Goal: Task Accomplishment & Management: Complete application form

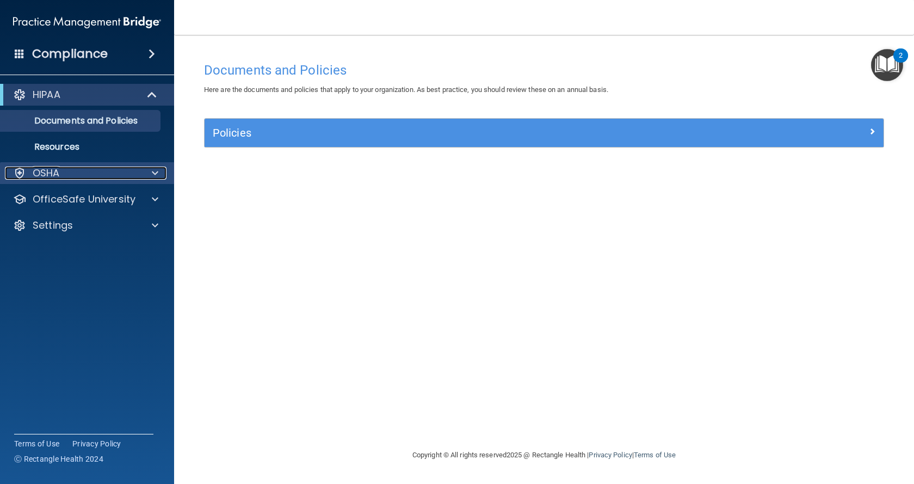
click at [155, 177] on span at bounding box center [155, 172] width 7 height 13
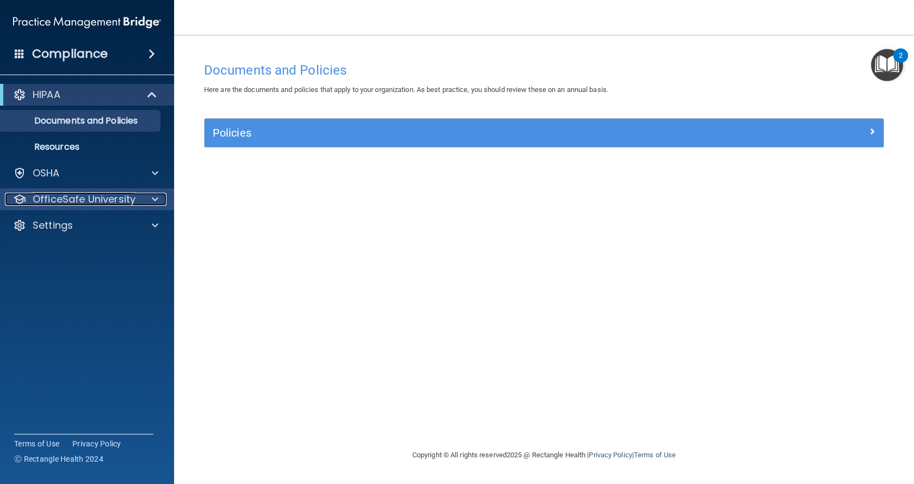
click at [153, 196] on span at bounding box center [155, 199] width 7 height 13
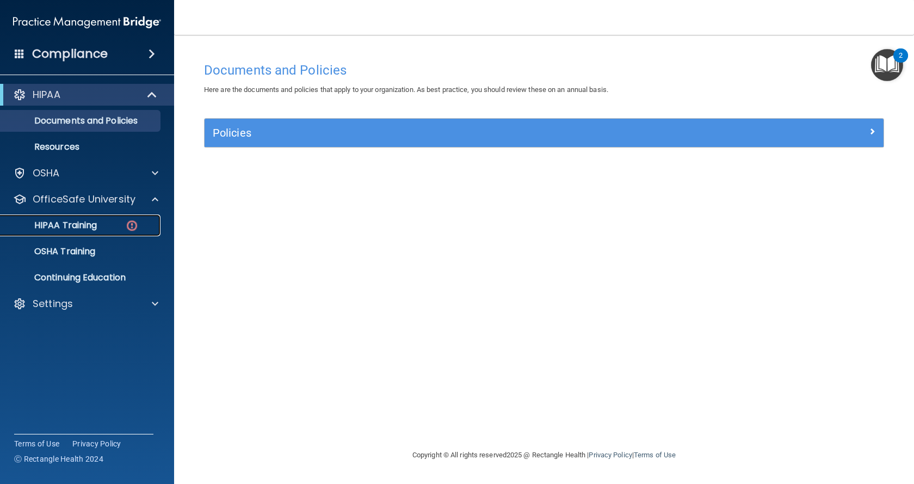
click at [76, 225] on p "HIPAA Training" at bounding box center [52, 225] width 90 height 11
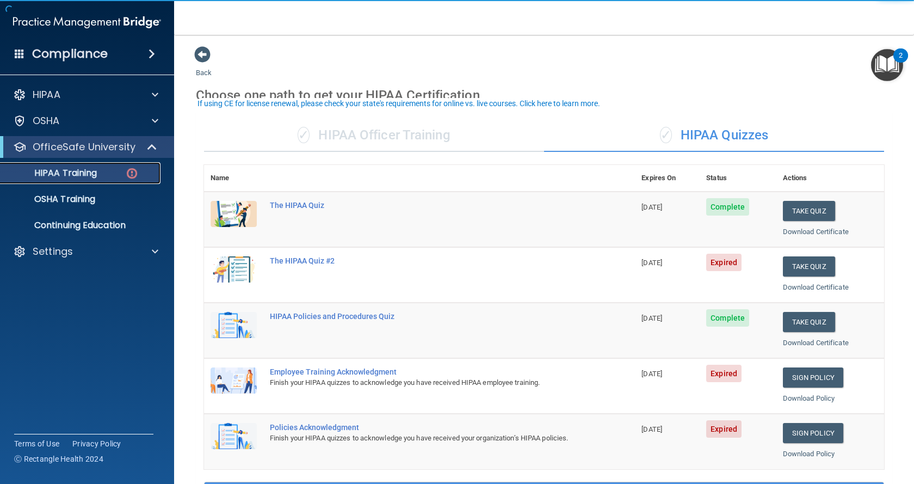
scroll to position [54, 0]
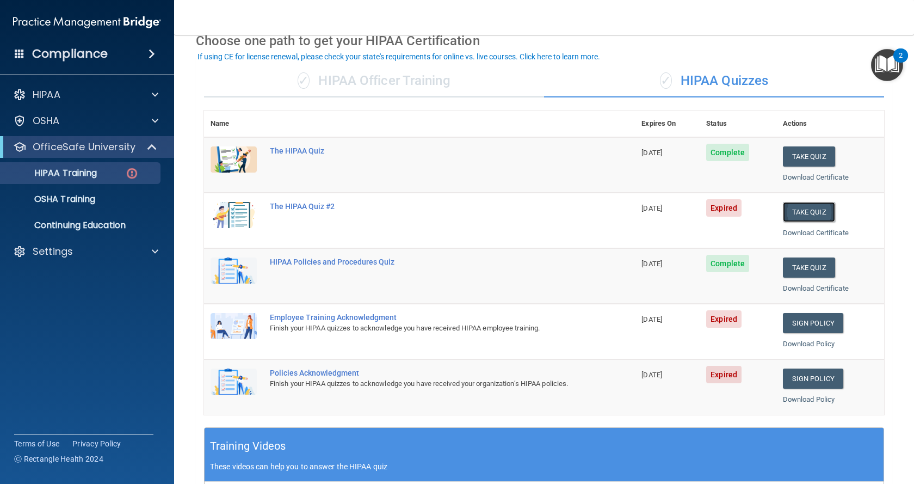
click at [793, 220] on button "Take Quiz" at bounding box center [809, 212] width 52 height 20
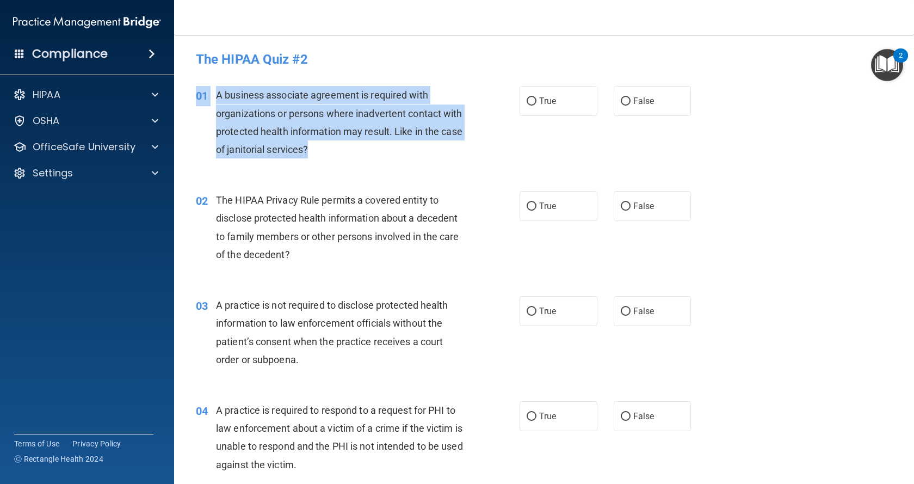
drag, startPoint x: 378, startPoint y: 148, endPoint x: 208, endPoint y: 84, distance: 181.8
click at [208, 84] on div "01 A business associate agreement is required with organizations or persons whe…" at bounding box center [544, 124] width 713 height 105
copy div "01 A business associate agreement is required with organizations or persons whe…"
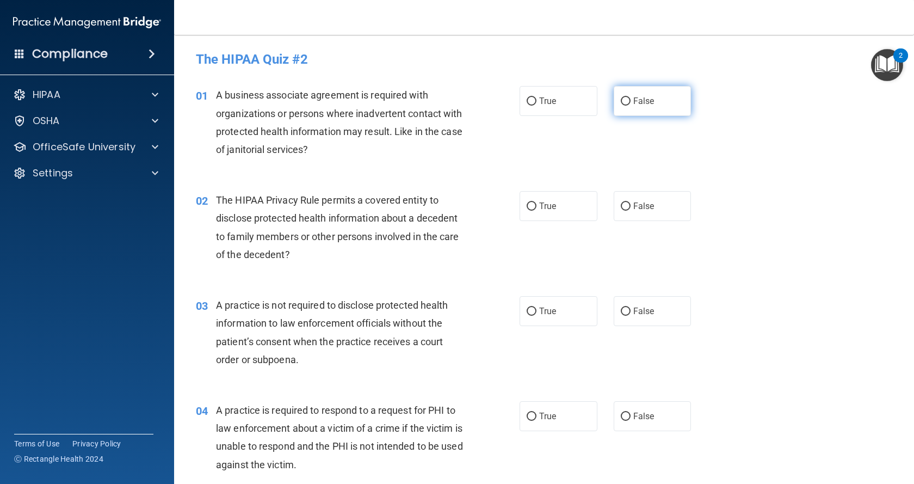
click at [626, 97] on label "False" at bounding box center [653, 101] width 78 height 30
click at [626, 97] on input "False" at bounding box center [626, 101] width 10 height 8
radio input "true"
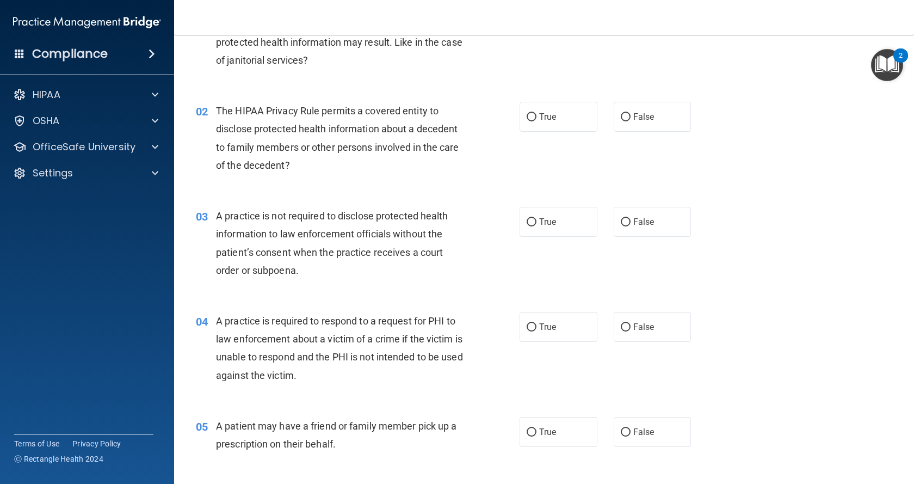
scroll to position [109, 0]
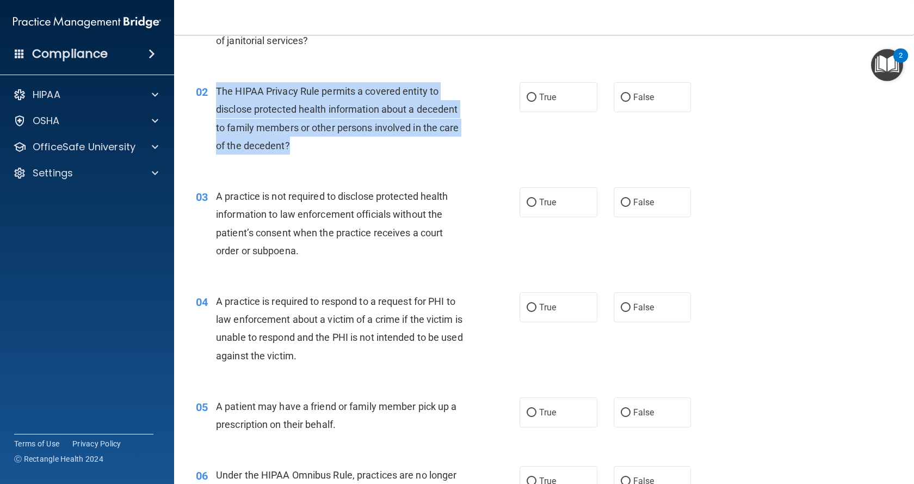
drag, startPoint x: 304, startPoint y: 149, endPoint x: 214, endPoint y: 95, distance: 104.4
click at [214, 95] on div "02 The HIPAA Privacy Rule permits a covered entity to disclose protected health…" at bounding box center [358, 121] width 356 height 78
copy div "The HIPAA Privacy Rule permits a covered entity to disclose protected health in…"
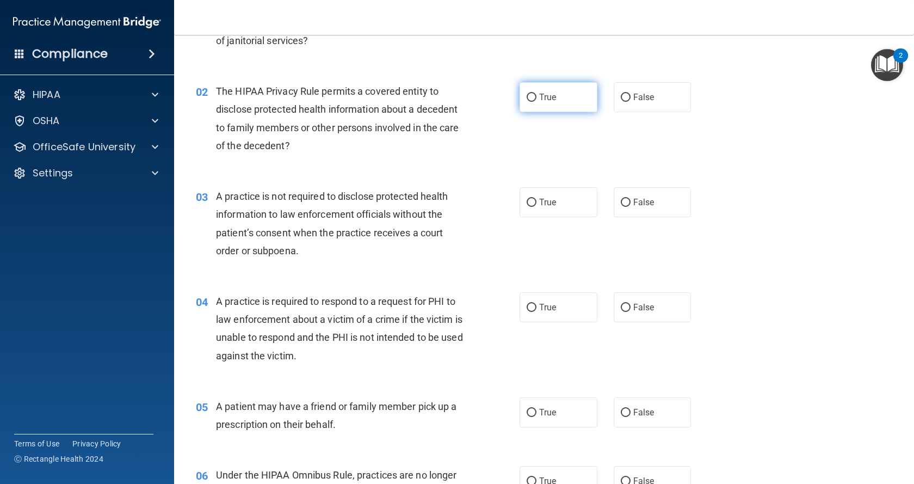
click at [541, 97] on span "True" at bounding box center [547, 97] width 17 height 10
click at [536, 97] on input "True" at bounding box center [532, 98] width 10 height 8
radio input "true"
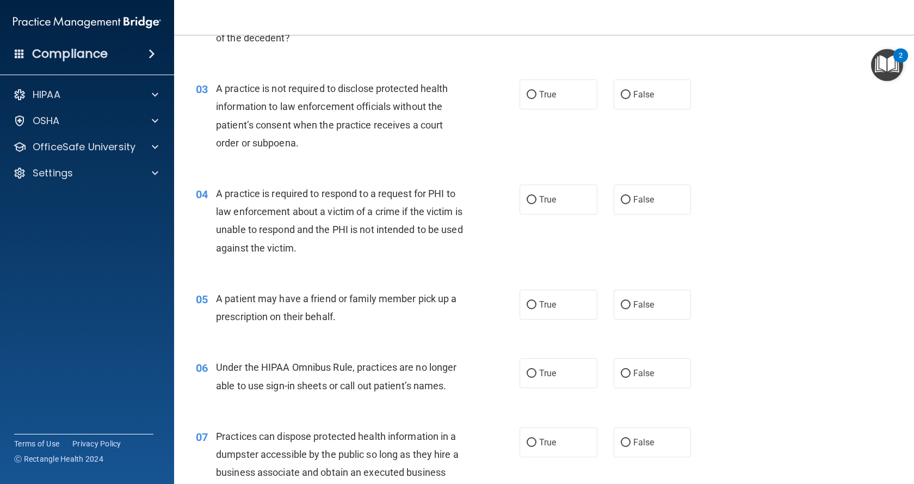
scroll to position [218, 0]
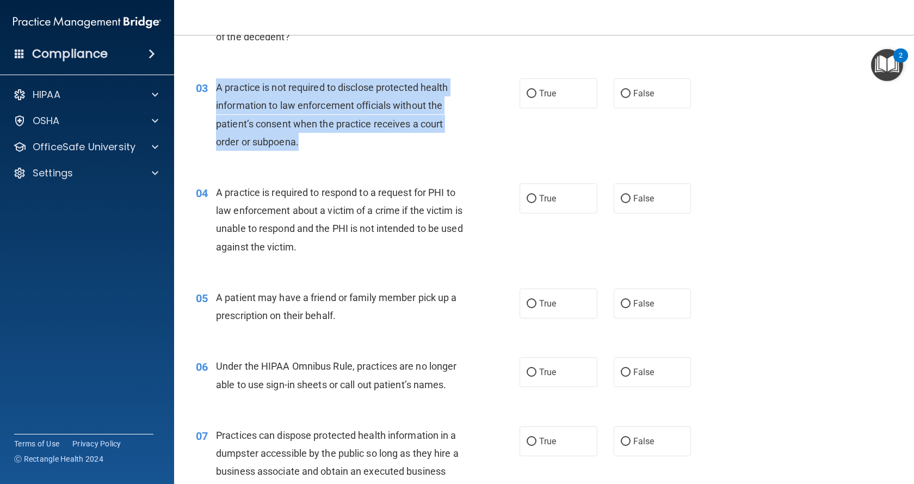
drag, startPoint x: 307, startPoint y: 144, endPoint x: 213, endPoint y: 84, distance: 111.4
click at [213, 84] on div "03 A practice is not required to disclose protected health information to law e…" at bounding box center [358, 117] width 356 height 78
copy div "A practice is not required to disclose protected health information to law enfo…"
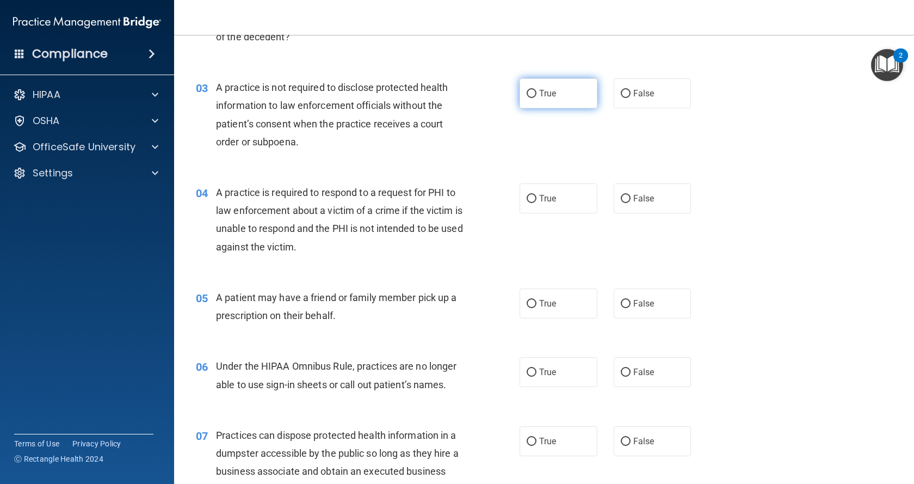
click at [521, 101] on label "True" at bounding box center [559, 93] width 78 height 30
click at [527, 98] on input "True" at bounding box center [532, 94] width 10 height 8
radio input "true"
click at [634, 89] on span "False" at bounding box center [643, 93] width 21 height 10
click at [631, 90] on input "False" at bounding box center [626, 94] width 10 height 8
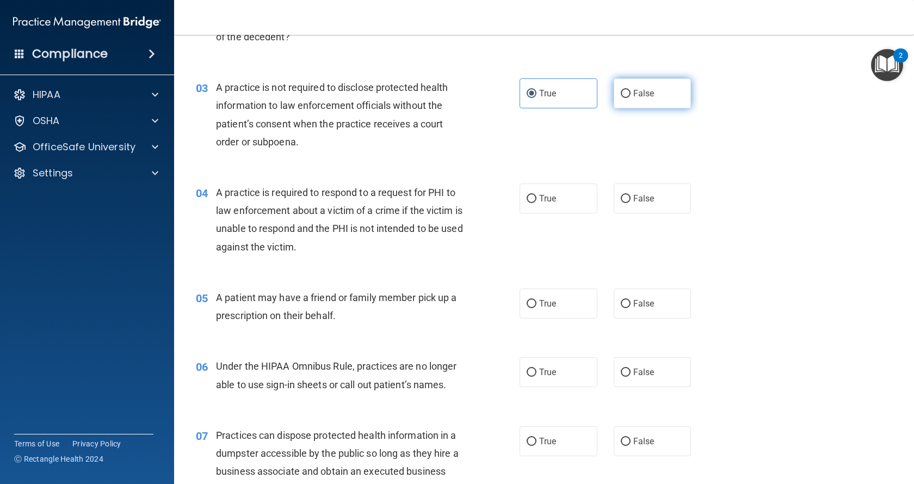
radio input "true"
radio input "false"
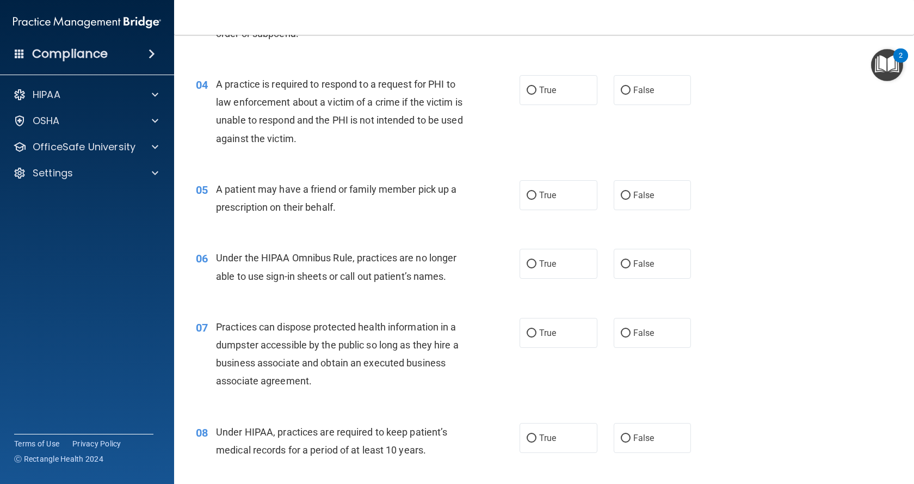
scroll to position [326, 0]
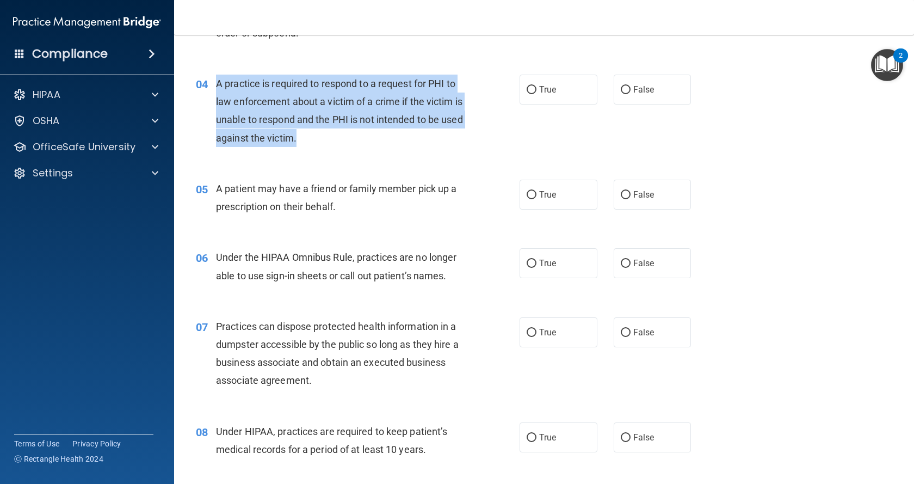
drag, startPoint x: 334, startPoint y: 134, endPoint x: 218, endPoint y: 83, distance: 126.7
click at [218, 83] on div "A practice is required to respond to a request for PHI to law enforcement about…" at bounding box center [343, 111] width 255 height 72
copy span "A practice is required to respond to a request for PHI to law enforcement about…"
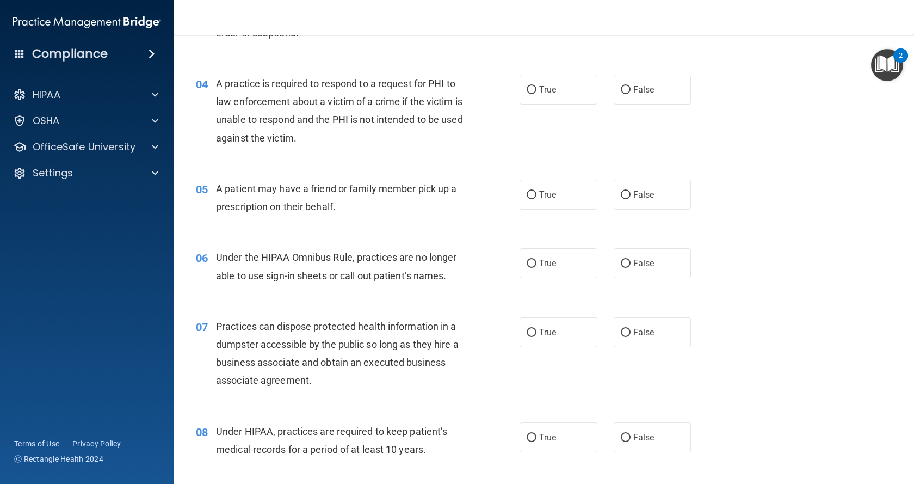
drag, startPoint x: 553, startPoint y: 84, endPoint x: 572, endPoint y: 128, distance: 47.3
click at [553, 84] on label "True" at bounding box center [559, 90] width 78 height 30
click at [536, 86] on input "True" at bounding box center [532, 90] width 10 height 8
radio input "true"
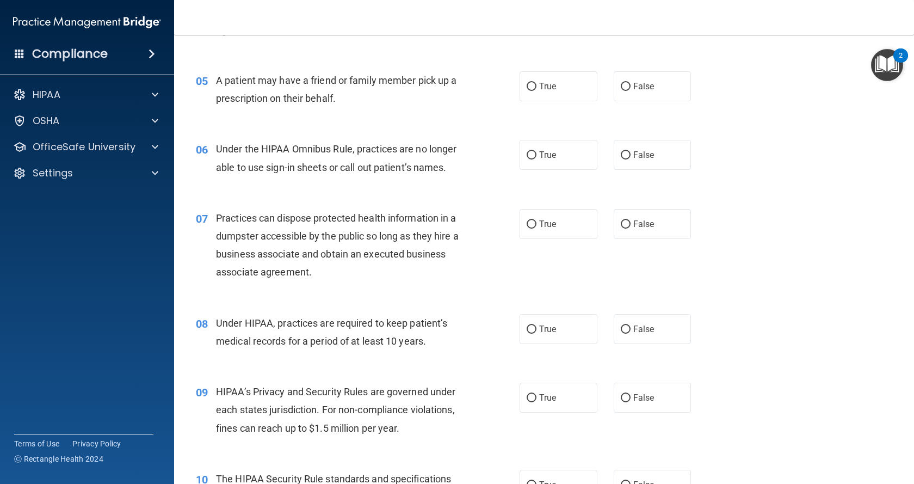
scroll to position [435, 0]
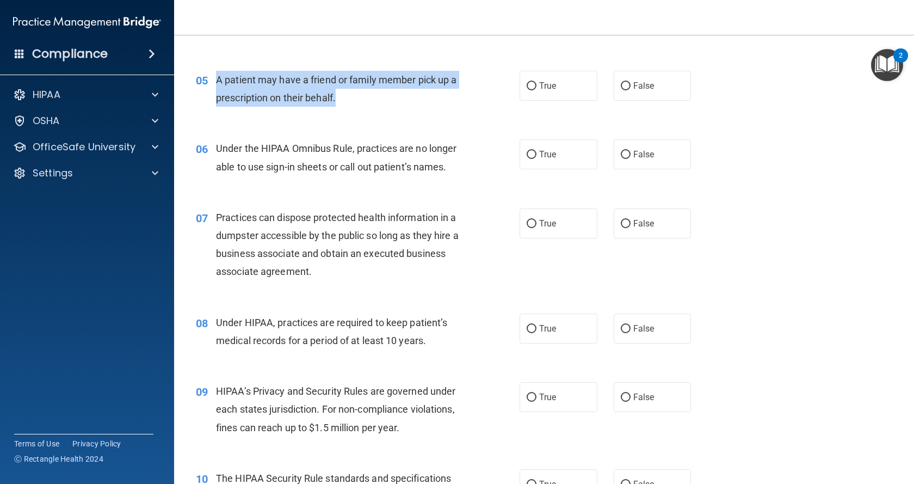
drag, startPoint x: 343, startPoint y: 95, endPoint x: 219, endPoint y: 80, distance: 125.5
click at [219, 80] on div "A patient may have a friend or family member pick up a prescription on their be…" at bounding box center [343, 89] width 255 height 36
copy span "A patient may have a friend or family member pick up a prescription on their be…"
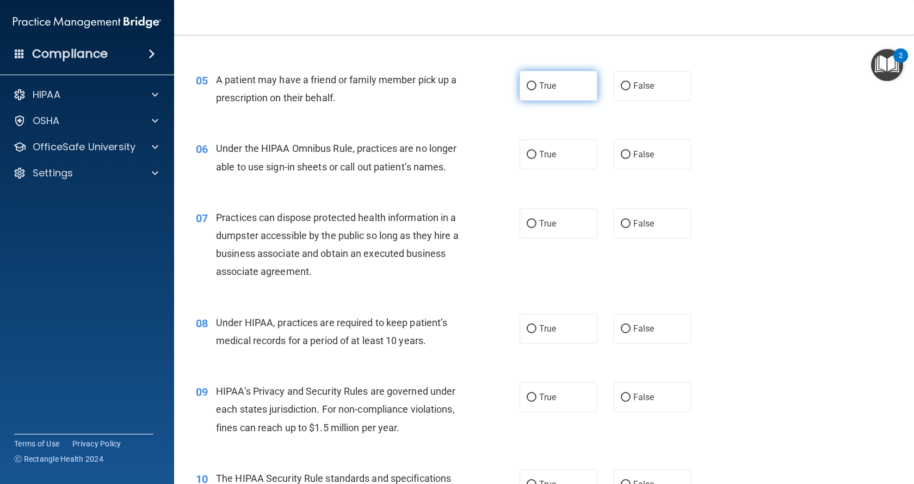
click at [558, 79] on label "True" at bounding box center [559, 86] width 78 height 30
click at [536, 82] on input "True" at bounding box center [532, 86] width 10 height 8
radio input "true"
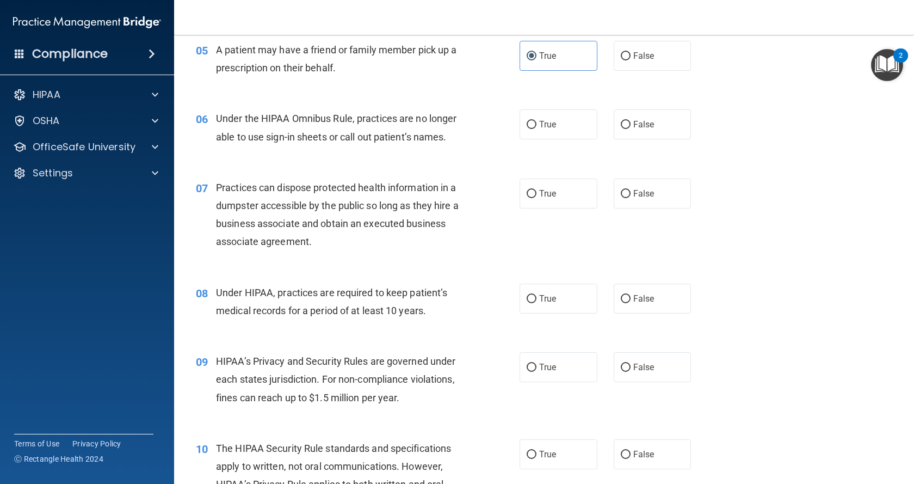
scroll to position [490, 0]
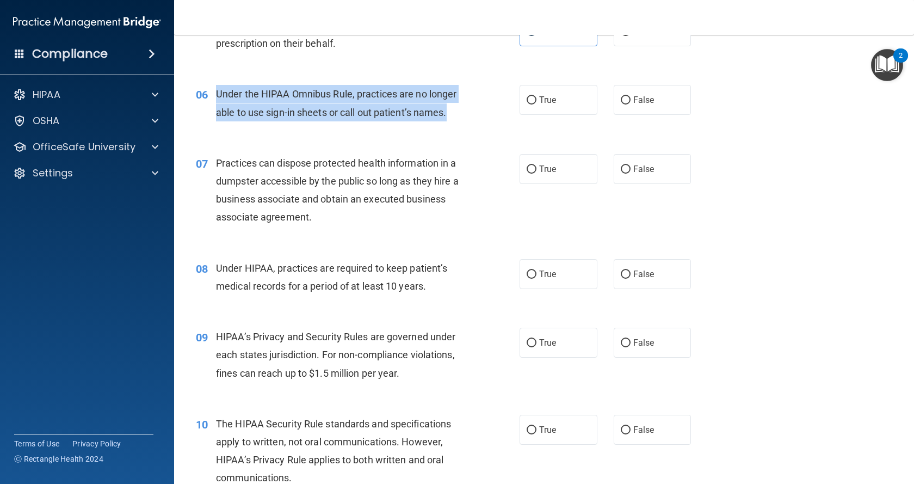
drag, startPoint x: 462, startPoint y: 111, endPoint x: 217, endPoint y: 91, distance: 245.6
click at [217, 91] on div "Under the HIPAA Omnibus Rule, practices are no longer able to use sign-in sheet…" at bounding box center [343, 103] width 255 height 36
copy span "Under the HIPAA Omnibus Rule, practices are no longer able to use sign-in sheet…"
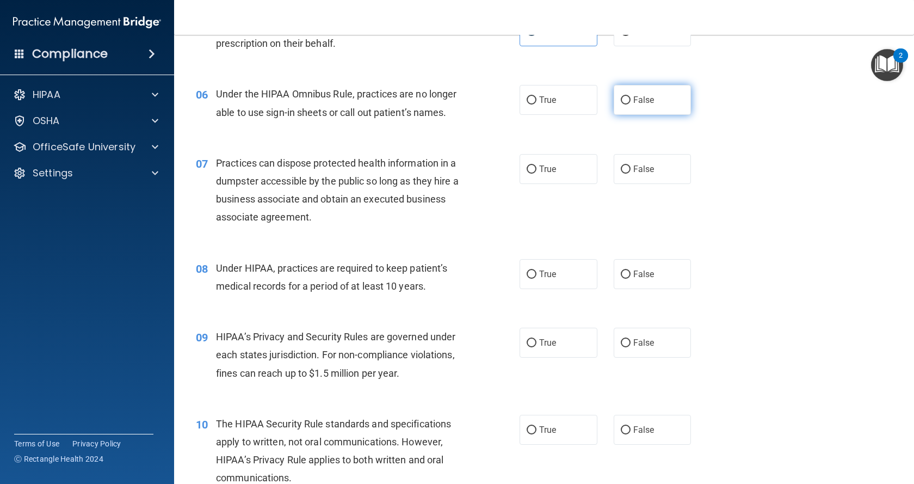
click at [644, 109] on label "False" at bounding box center [653, 100] width 78 height 30
click at [631, 104] on input "False" at bounding box center [626, 100] width 10 height 8
radio input "true"
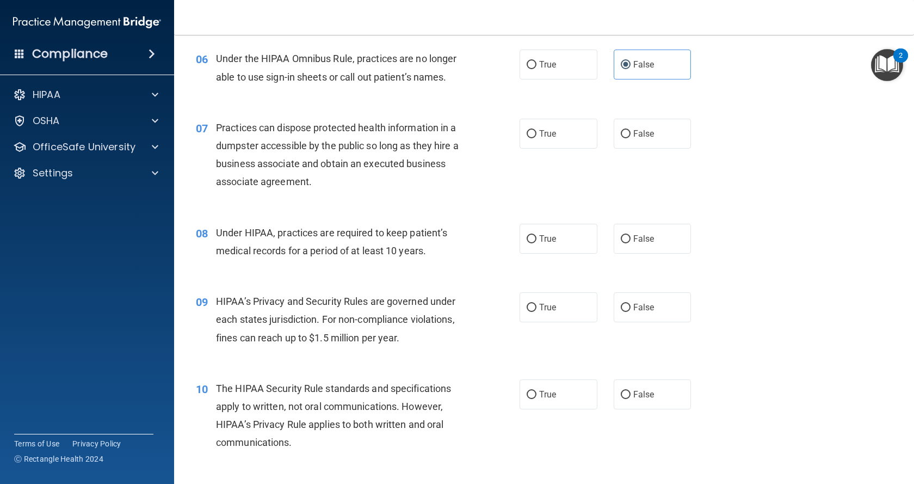
scroll to position [544, 0]
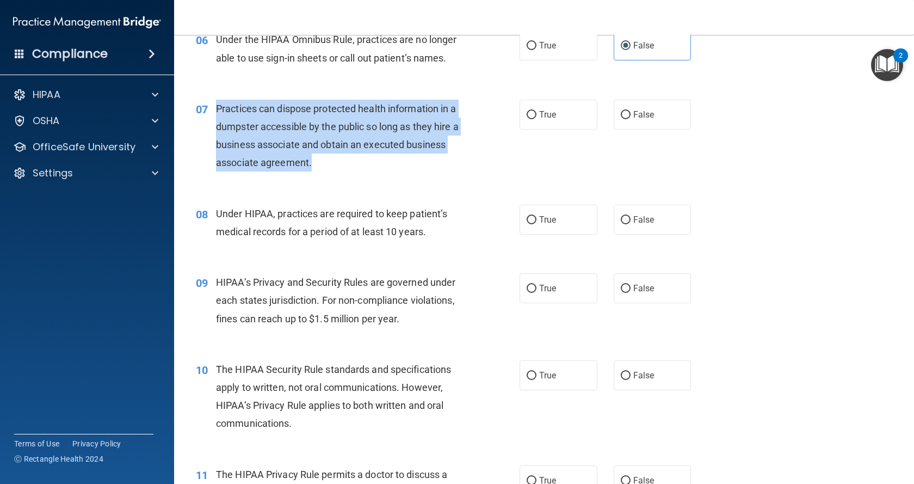
drag, startPoint x: 330, startPoint y: 164, endPoint x: 217, endPoint y: 117, distance: 122.7
click at [217, 117] on div "Practices can dispose protected health information in a dumpster accessible by …" at bounding box center [343, 136] width 255 height 72
copy span "Practices can dispose protected health information in a dumpster accessible by …"
click at [621, 114] on input "False" at bounding box center [626, 115] width 10 height 8
radio input "true"
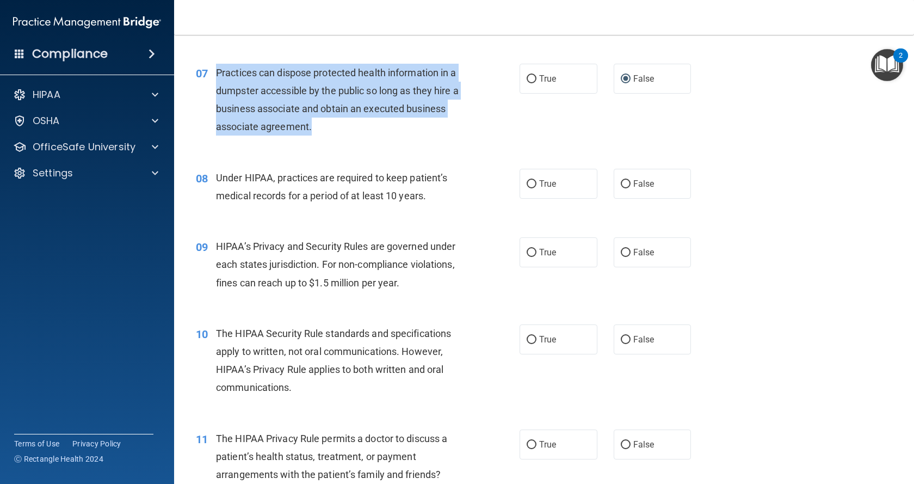
scroll to position [653, 0]
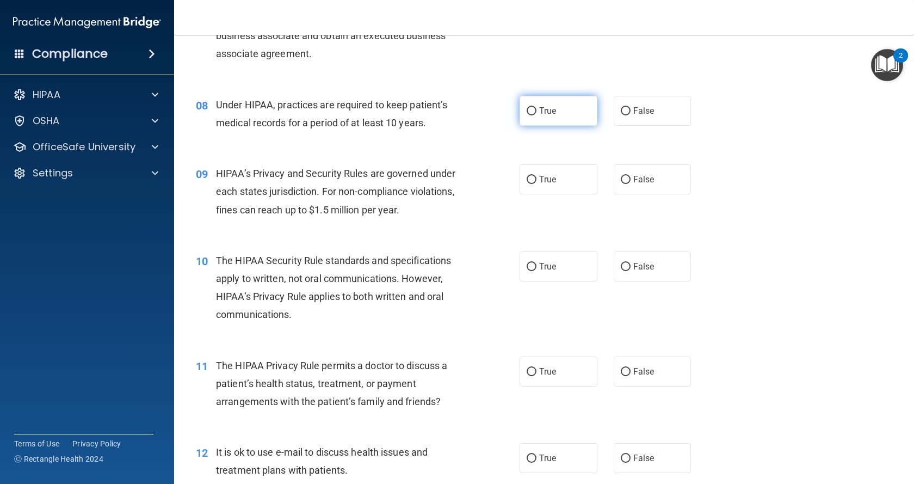
click at [549, 114] on span "True" at bounding box center [547, 111] width 17 height 10
click at [536, 114] on input "True" at bounding box center [532, 111] width 10 height 8
radio input "true"
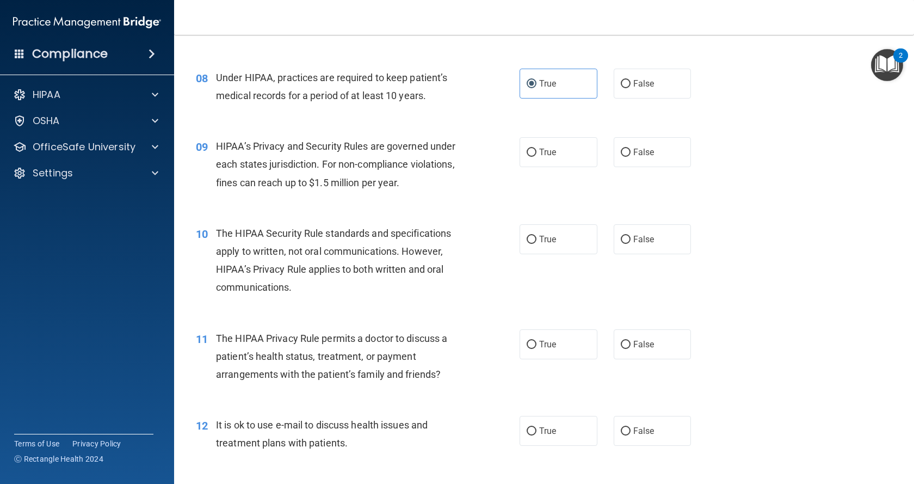
scroll to position [706, 0]
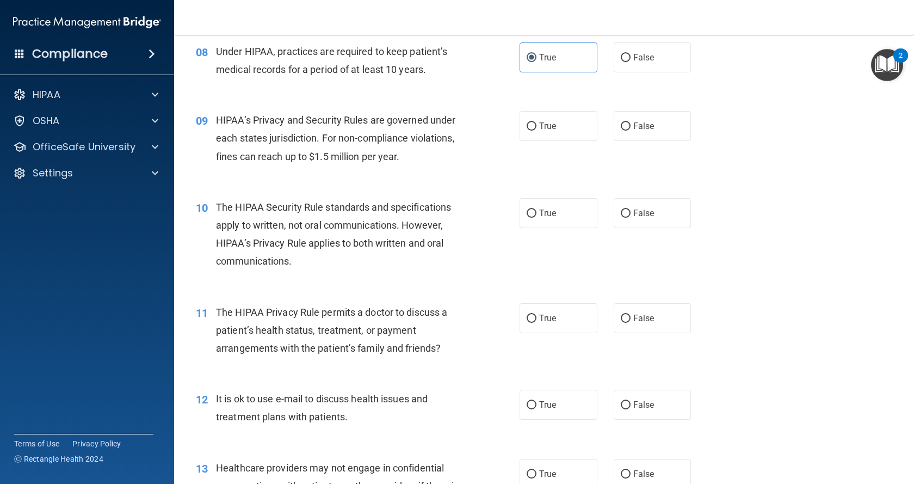
click at [502, 124] on div "09 HIPAA’s Privacy and Security Rules are governed under each states jurisdicti…" at bounding box center [358, 141] width 356 height 60
click at [566, 134] on label "True" at bounding box center [559, 126] width 78 height 30
click at [536, 131] on input "True" at bounding box center [532, 126] width 10 height 8
radio input "true"
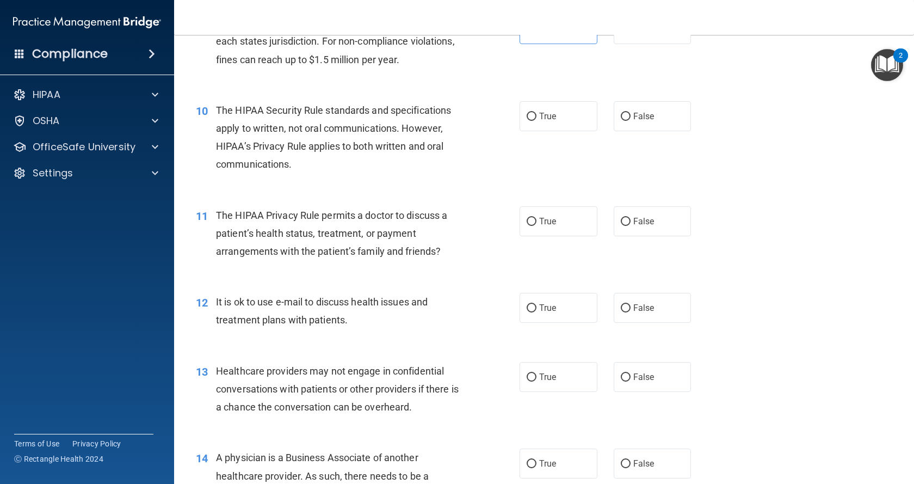
scroll to position [815, 0]
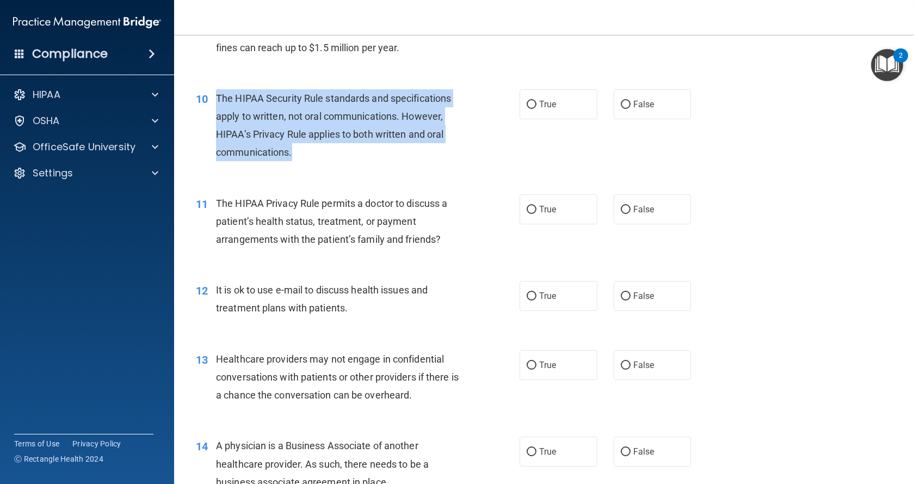
drag, startPoint x: 317, startPoint y: 156, endPoint x: 214, endPoint y: 102, distance: 116.8
click at [214, 102] on div "10 The HIPAA Security Rule standards and specifications apply to written, not o…" at bounding box center [358, 128] width 356 height 78
copy div "The HIPAA Security Rule standards and specifications apply to written, not oral…"
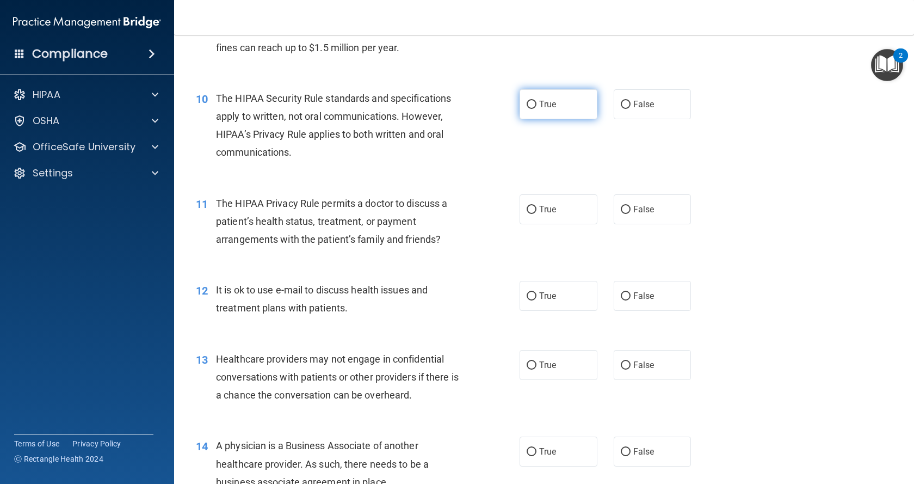
click at [557, 113] on label "True" at bounding box center [559, 104] width 78 height 30
click at [536, 109] on input "True" at bounding box center [532, 105] width 10 height 8
radio input "true"
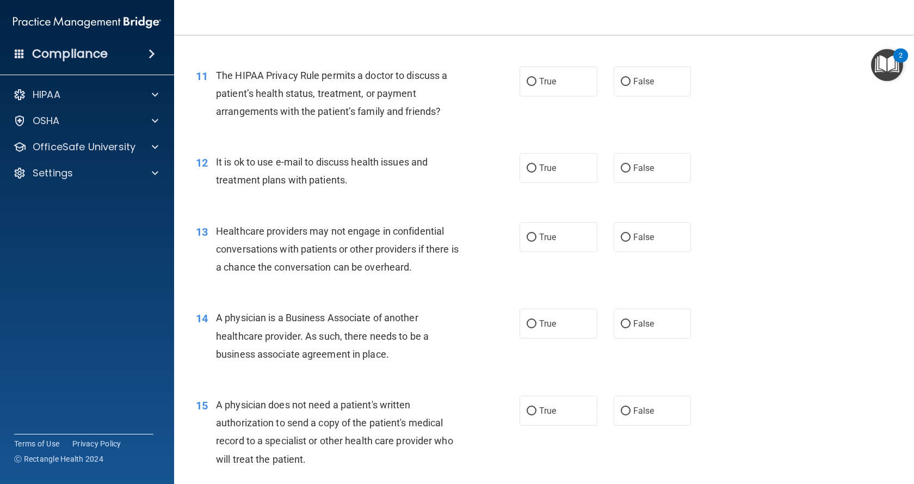
scroll to position [924, 0]
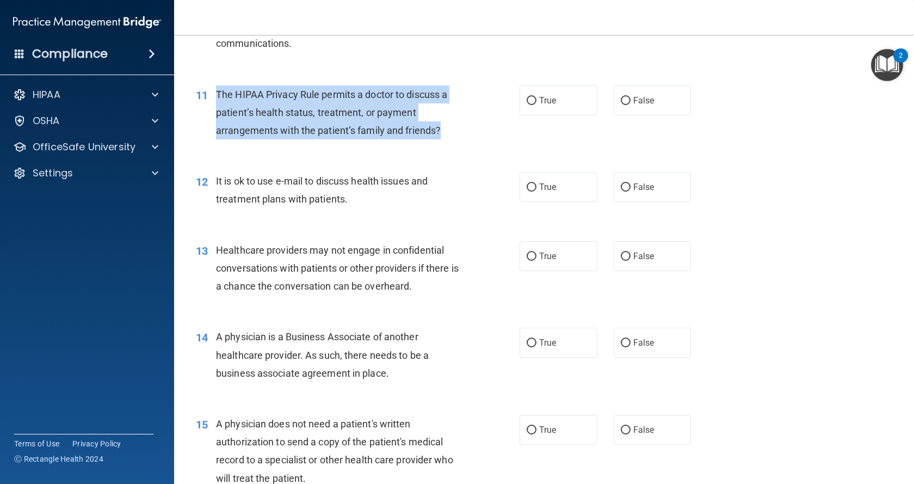
drag, startPoint x: 449, startPoint y: 126, endPoint x: 218, endPoint y: 93, distance: 233.6
click at [218, 93] on div "The HIPAA Privacy Rule permits a doctor to discuss a patient’s health status, t…" at bounding box center [343, 112] width 255 height 54
copy span "The HIPAA Privacy Rule permits a doctor to discuss a patient’s health status, t…"
click at [529, 140] on div "11 The HIPAA Privacy Rule permits a doctor to discuss a patient’s health status…" at bounding box center [358, 115] width 356 height 60
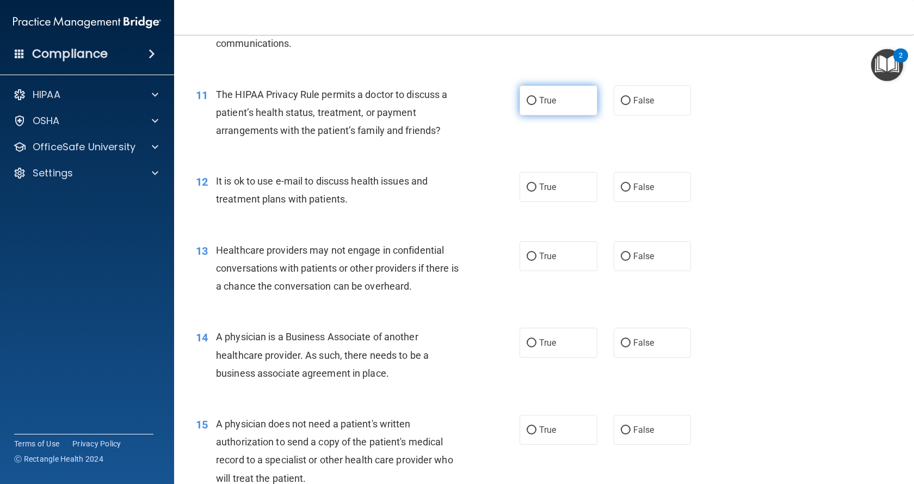
click at [541, 98] on span "True" at bounding box center [547, 100] width 17 height 10
click at [536, 98] on input "True" at bounding box center [532, 101] width 10 height 8
radio input "true"
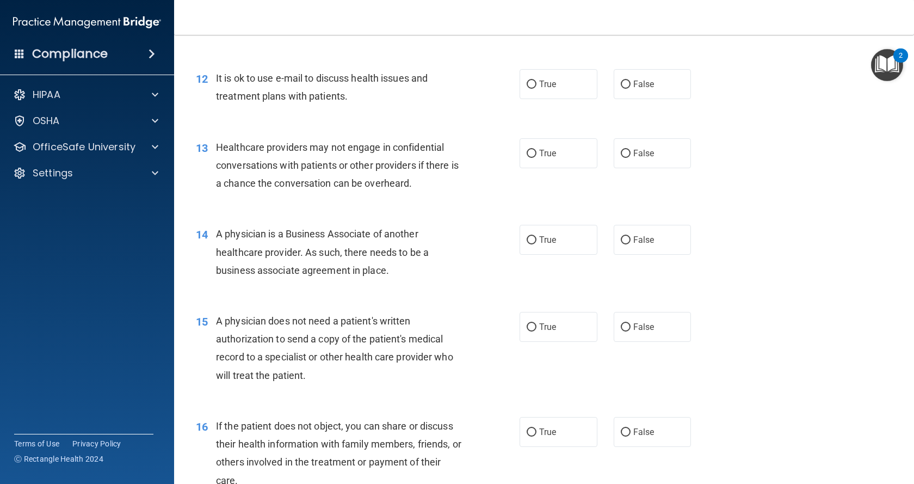
scroll to position [1033, 0]
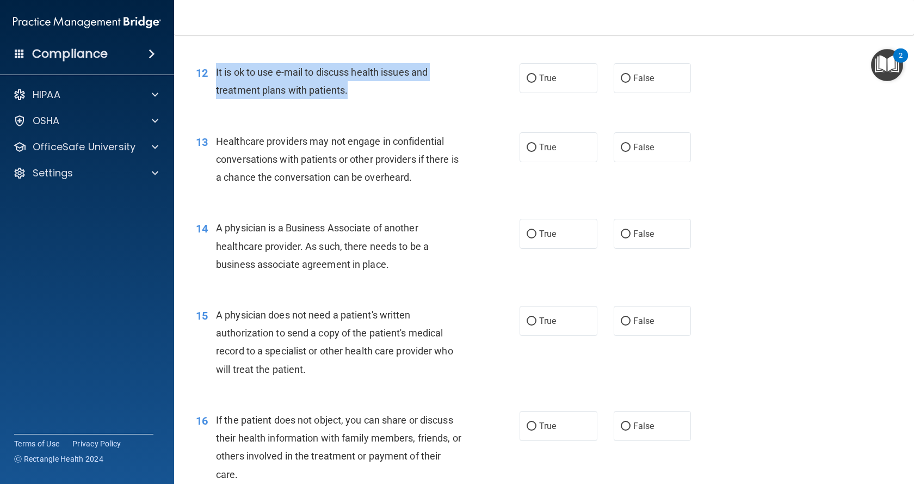
drag, startPoint x: 356, startPoint y: 90, endPoint x: 215, endPoint y: 66, distance: 142.9
click at [216, 66] on div "It is ok to use e-mail to discuss health issues and treatment plans with patien…" at bounding box center [343, 81] width 255 height 36
copy span "It is ok to use e-mail to discuss health issues and treatment plans with patien…"
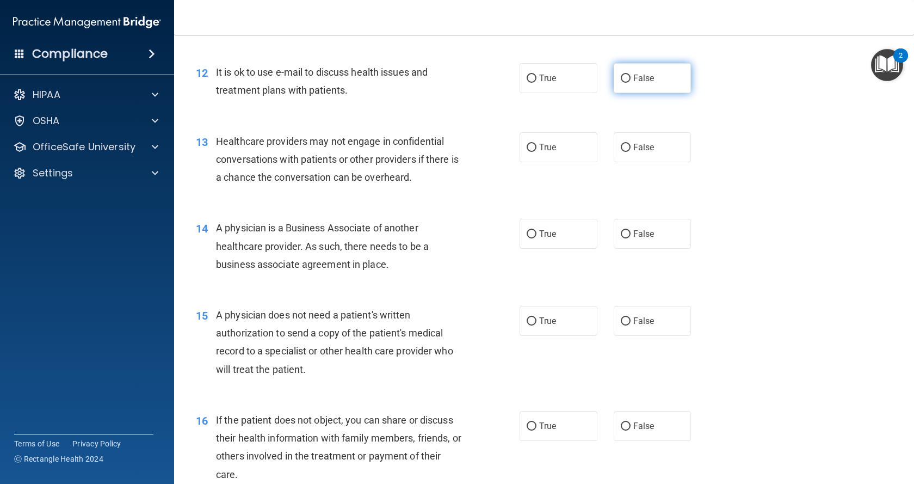
click at [625, 83] on label "False" at bounding box center [653, 78] width 78 height 30
click at [625, 83] on input "False" at bounding box center [626, 79] width 10 height 8
radio input "true"
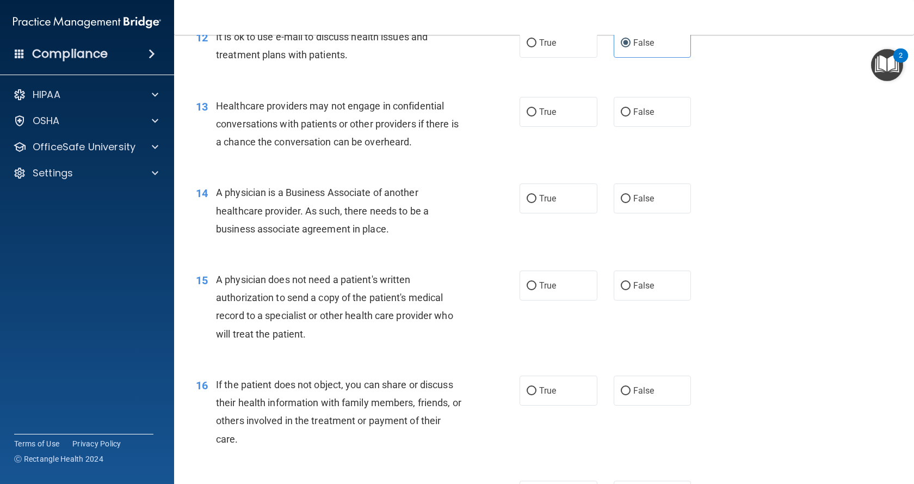
scroll to position [1087, 0]
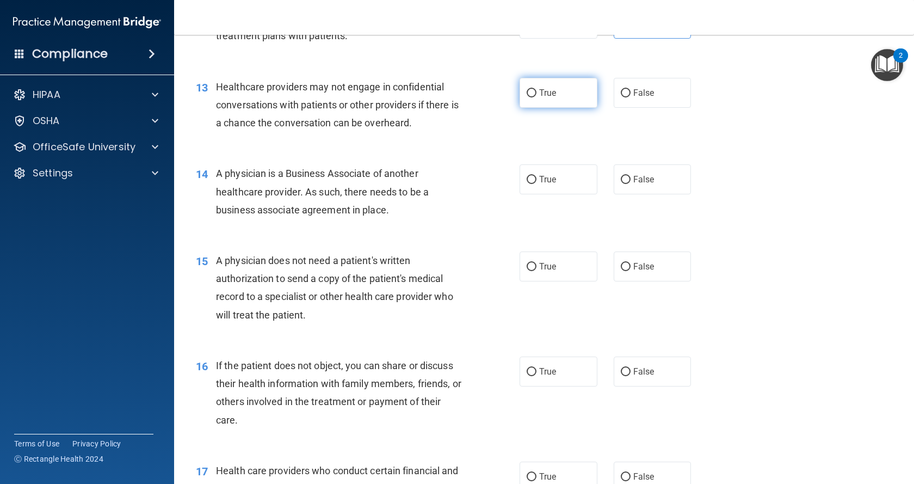
click at [547, 96] on span "True" at bounding box center [547, 93] width 17 height 10
click at [536, 96] on input "True" at bounding box center [532, 93] width 10 height 8
radio input "true"
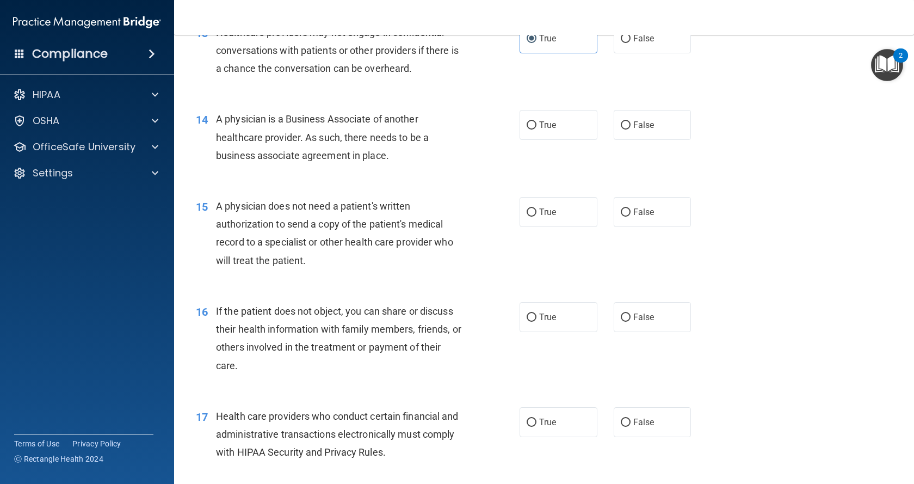
drag, startPoint x: 402, startPoint y: 154, endPoint x: 206, endPoint y: 118, distance: 199.1
click at [206, 118] on div "14 A physician is a Business Associate of another healthcare provider. As such,…" at bounding box center [358, 140] width 356 height 60
click at [629, 131] on label "False" at bounding box center [653, 125] width 78 height 30
click at [629, 129] on input "False" at bounding box center [626, 125] width 10 height 8
radio input "true"
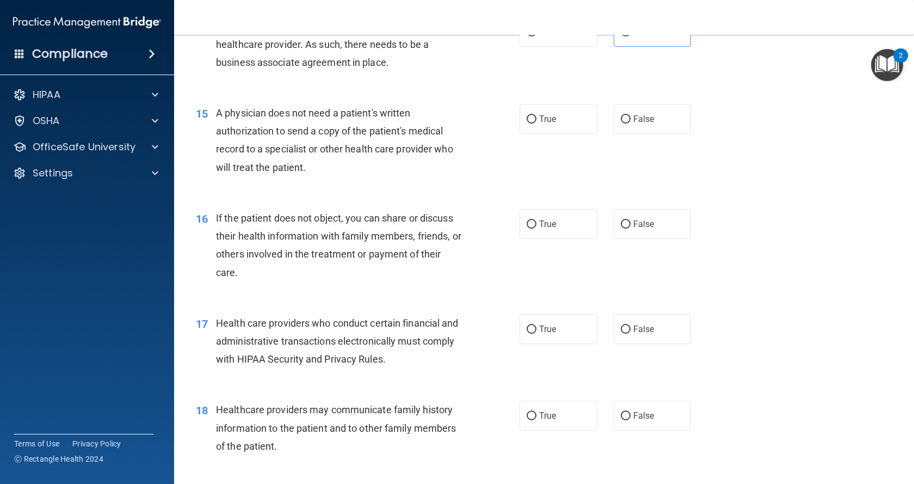
scroll to position [1250, 0]
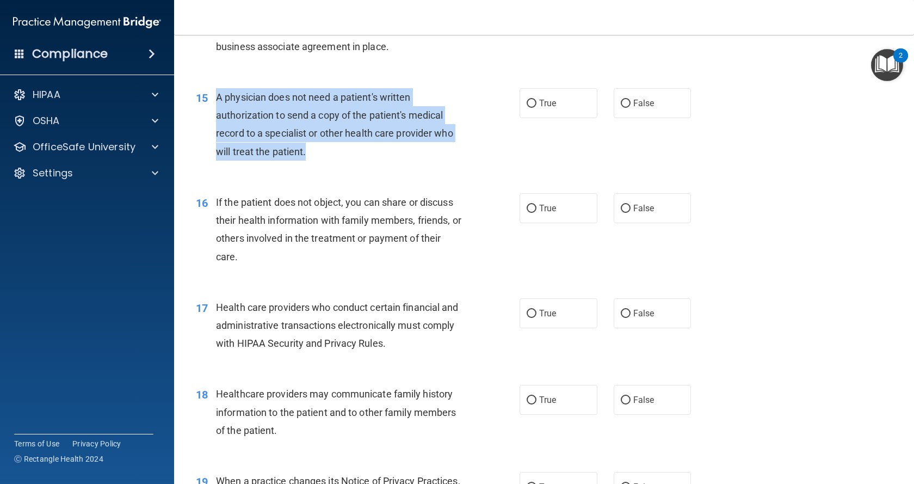
drag, startPoint x: 308, startPoint y: 152, endPoint x: 214, endPoint y: 109, distance: 103.5
click at [212, 110] on div "15 A physician does not need a patient's written authorization to send a copy o…" at bounding box center [358, 127] width 356 height 78
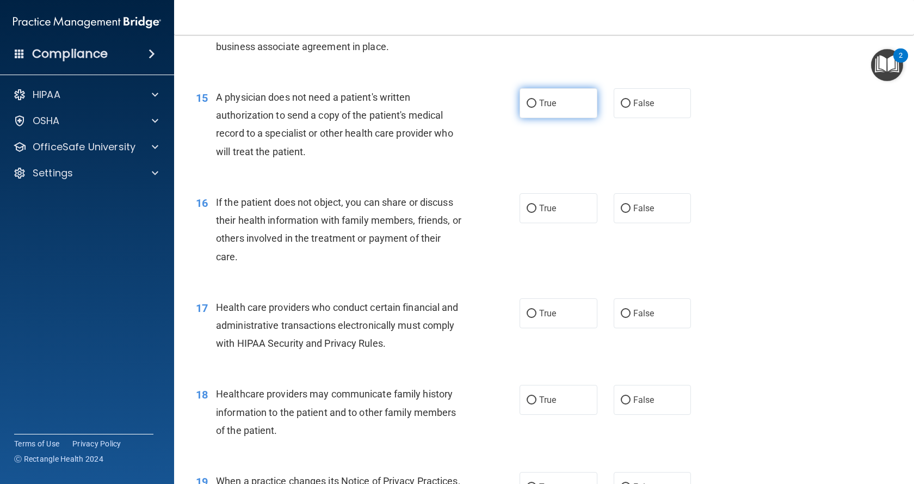
click at [571, 101] on label "True" at bounding box center [559, 103] width 78 height 30
click at [536, 101] on input "True" at bounding box center [532, 104] width 10 height 8
radio input "true"
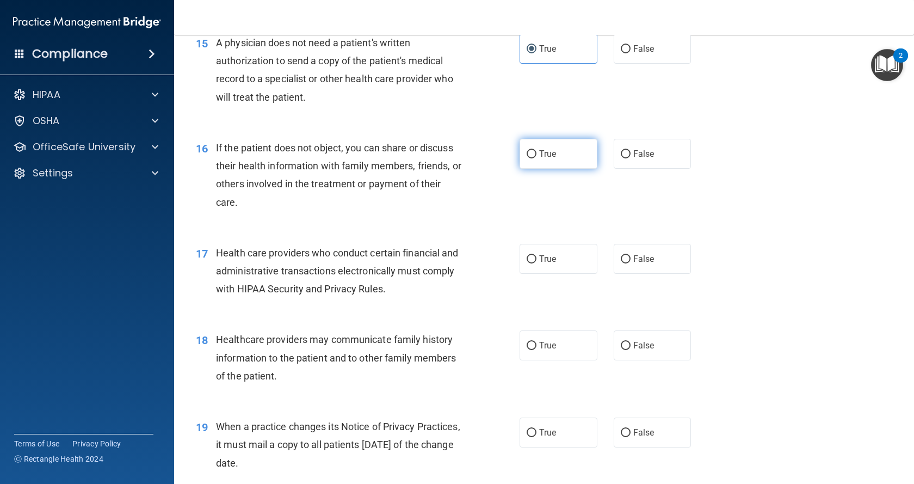
click at [532, 157] on input "True" at bounding box center [532, 154] width 10 height 8
radio input "true"
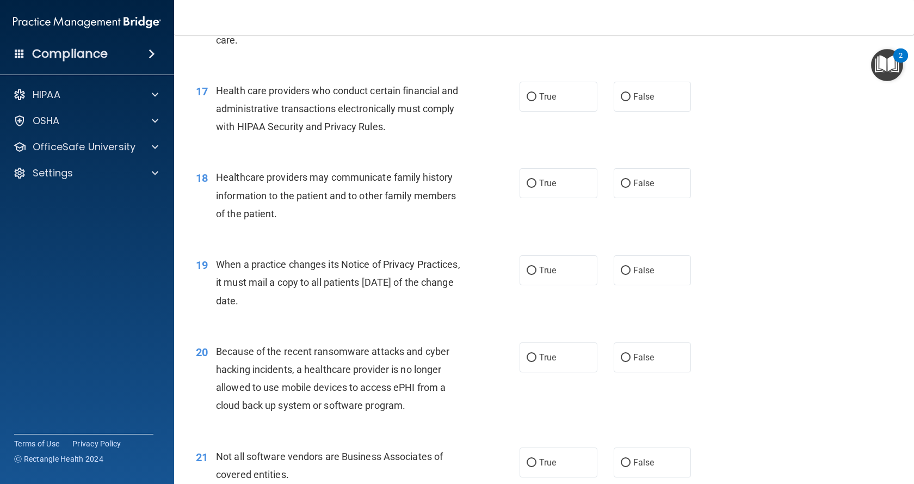
scroll to position [1468, 0]
click at [533, 103] on label "True" at bounding box center [559, 96] width 78 height 30
click at [533, 100] on input "True" at bounding box center [532, 96] width 10 height 8
radio input "true"
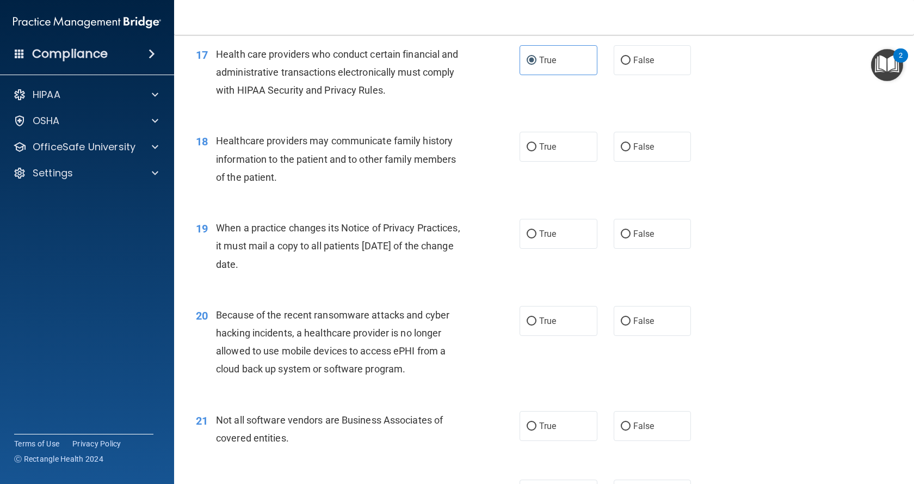
scroll to position [1522, 0]
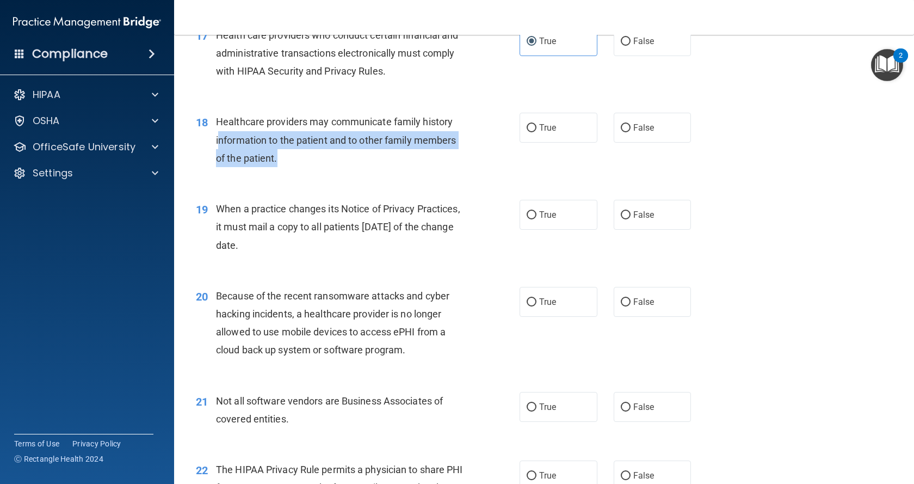
drag, startPoint x: 299, startPoint y: 159, endPoint x: 220, endPoint y: 149, distance: 79.0
click at [220, 149] on div "Healthcare providers may communicate family history information to the patient …" at bounding box center [343, 140] width 255 height 54
click at [316, 171] on div "18 Healthcare providers may communicate family history information to the patie…" at bounding box center [358, 143] width 356 height 60
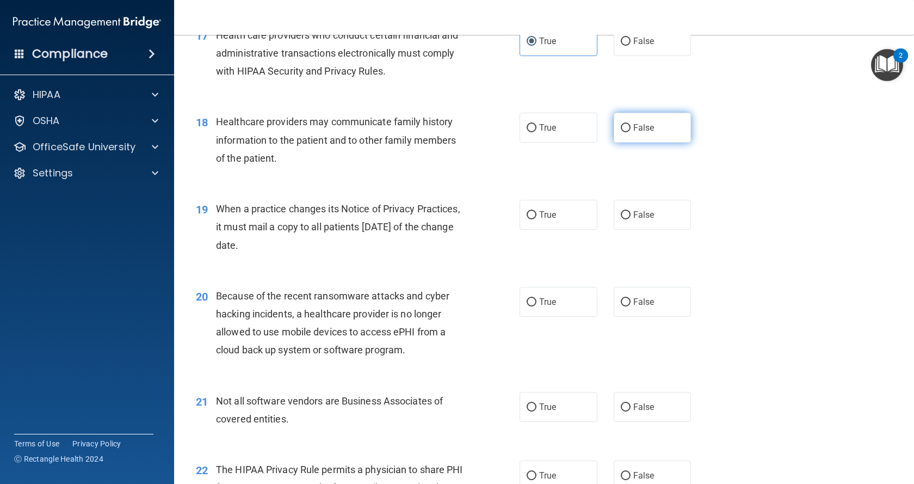
click at [646, 137] on label "False" at bounding box center [653, 128] width 78 height 30
click at [631, 132] on input "False" at bounding box center [626, 128] width 10 height 8
radio input "true"
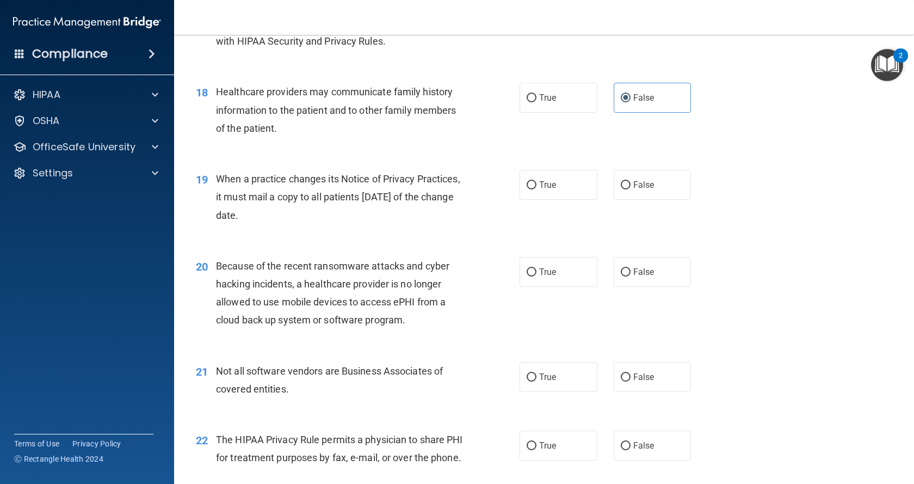
scroll to position [1577, 0]
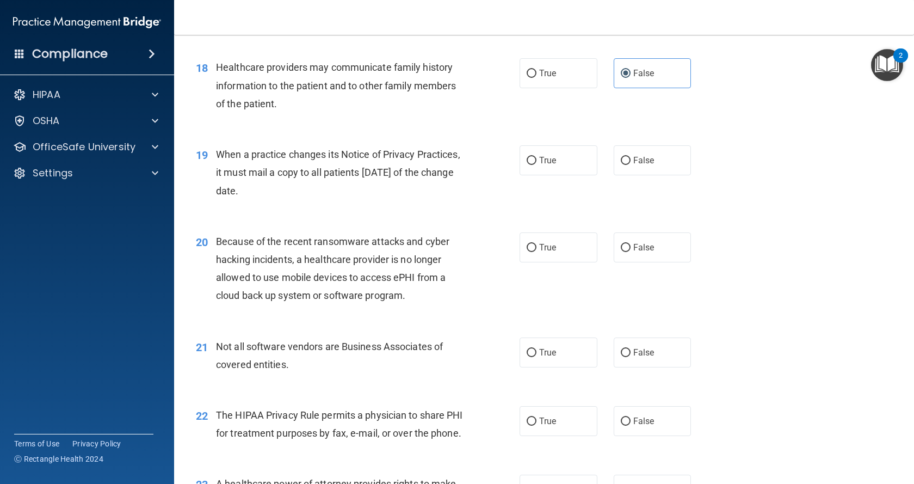
drag, startPoint x: 332, startPoint y: 194, endPoint x: 217, endPoint y: 152, distance: 122.7
click at [217, 152] on div "When a practice changes its Notice of Privacy Practices, it must mail a copy to…" at bounding box center [343, 172] width 255 height 54
click at [653, 163] on label "False" at bounding box center [653, 160] width 78 height 30
click at [631, 163] on input "False" at bounding box center [626, 161] width 10 height 8
radio input "true"
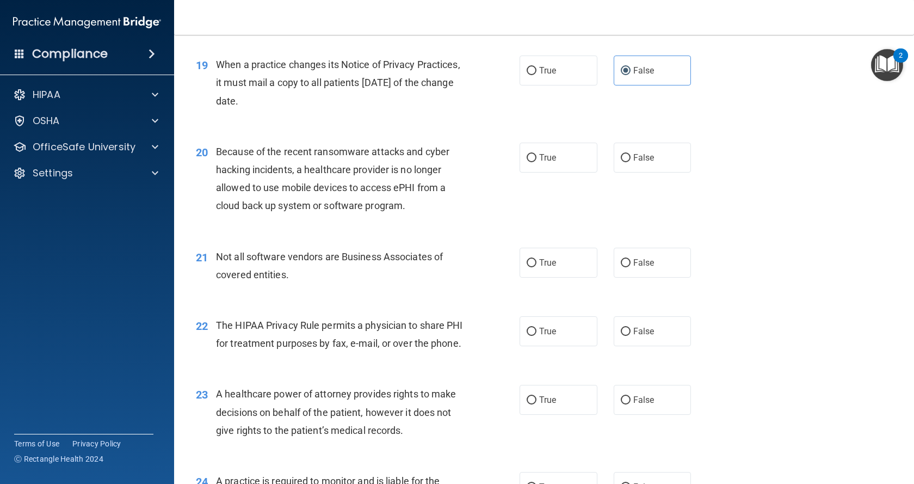
scroll to position [1685, 0]
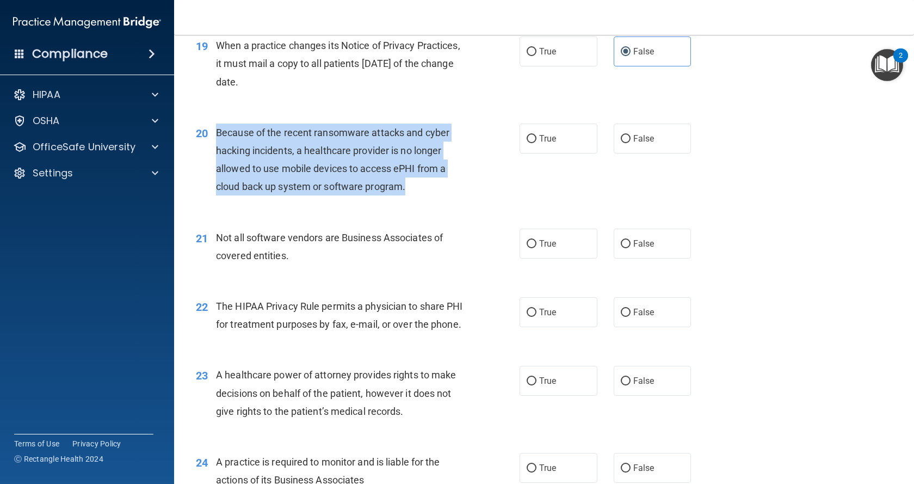
drag, startPoint x: 386, startPoint y: 184, endPoint x: 218, endPoint y: 133, distance: 175.6
click at [218, 133] on div "Because of the recent ransomware attacks and cyber hacking incidents, a healthc…" at bounding box center [343, 159] width 255 height 72
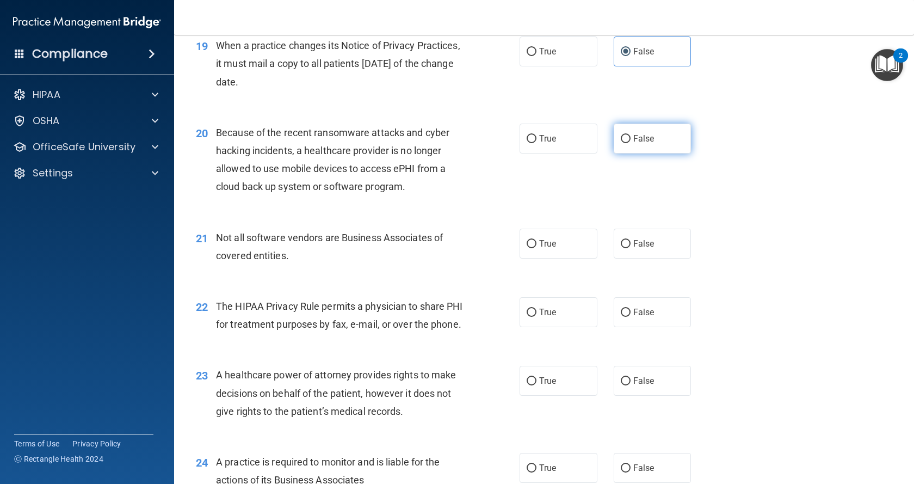
click at [646, 144] on label "False" at bounding box center [653, 138] width 78 height 30
click at [631, 143] on input "False" at bounding box center [626, 139] width 10 height 8
radio input "true"
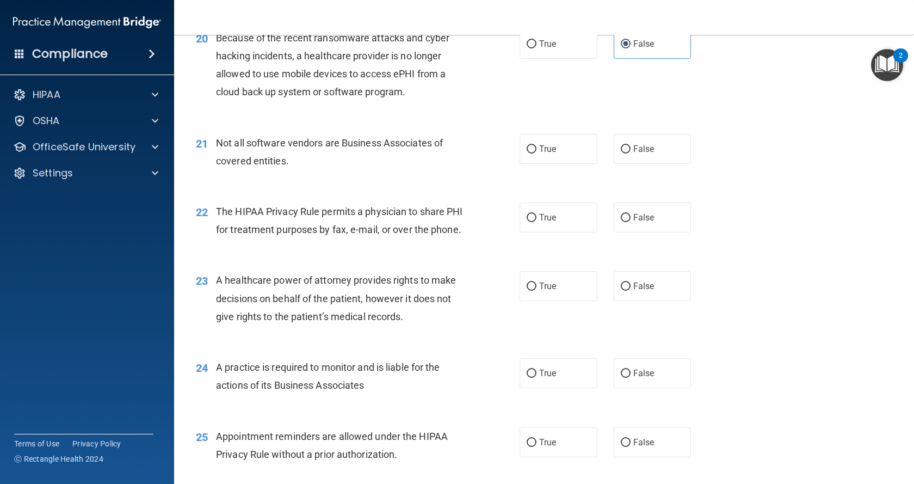
scroll to position [1794, 0]
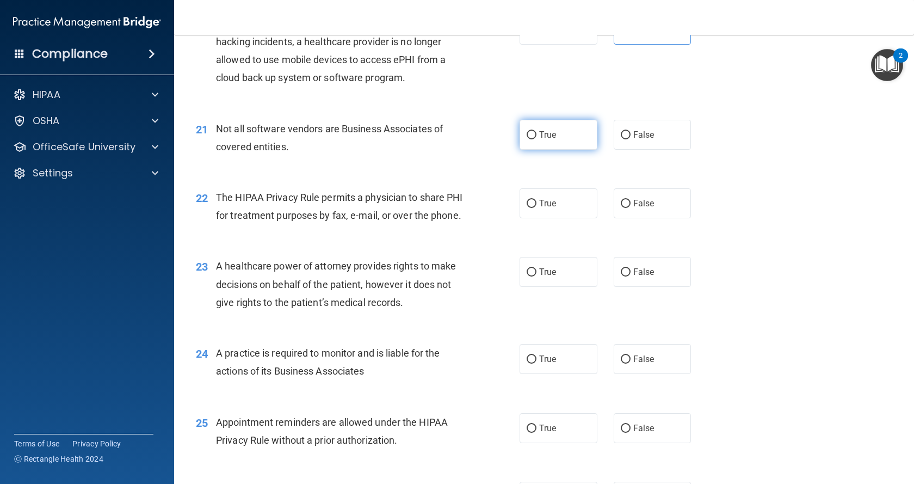
click at [544, 144] on label "True" at bounding box center [559, 135] width 78 height 30
click at [536, 139] on input "True" at bounding box center [532, 135] width 10 height 8
radio input "true"
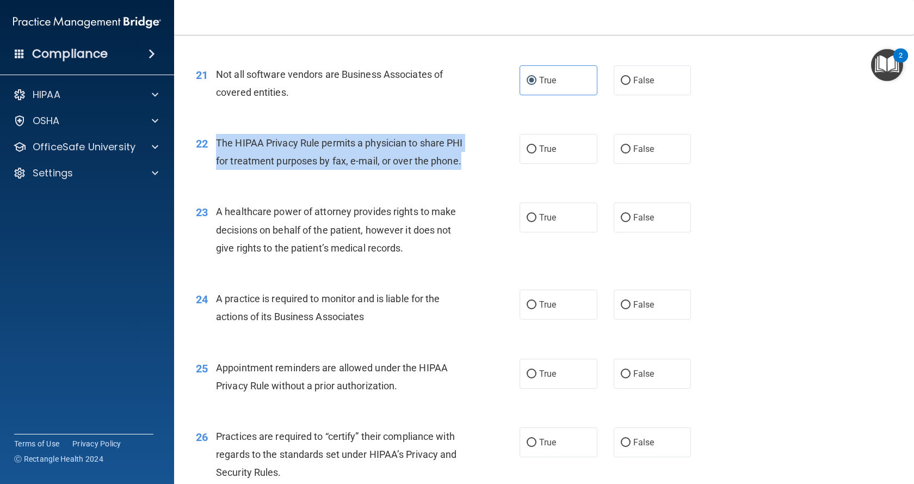
drag, startPoint x: 223, startPoint y: 185, endPoint x: 217, endPoint y: 145, distance: 40.7
click at [217, 145] on div "The HIPAA Privacy Rule permits a physician to share PHI for treatment purposes …" at bounding box center [343, 152] width 255 height 36
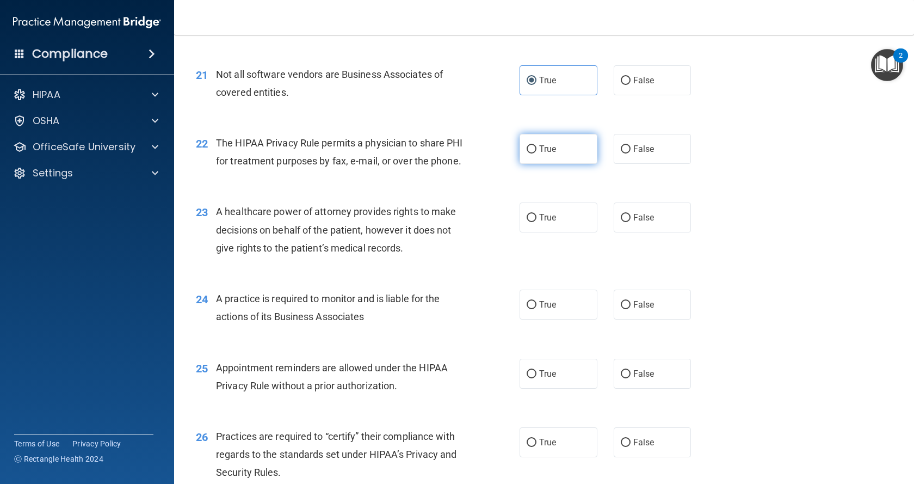
click at [540, 140] on label "True" at bounding box center [559, 149] width 78 height 30
click at [536, 145] on input "True" at bounding box center [532, 149] width 10 height 8
radio input "true"
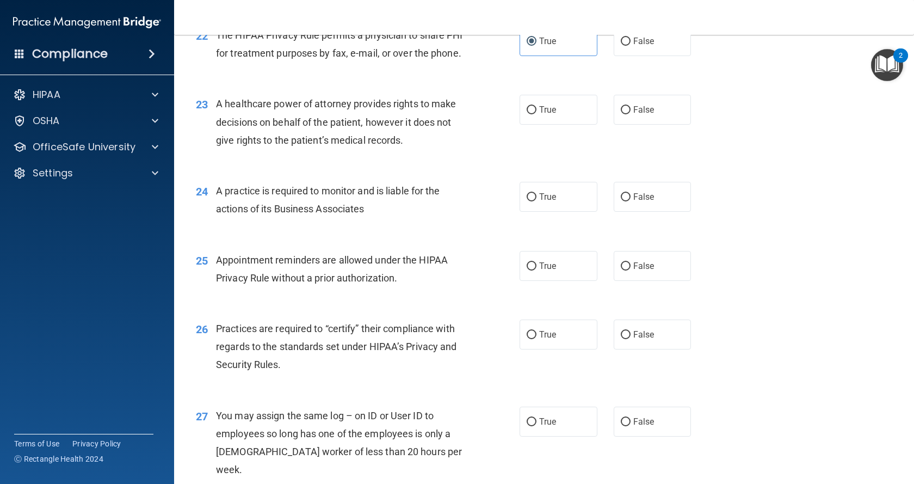
scroll to position [1958, 0]
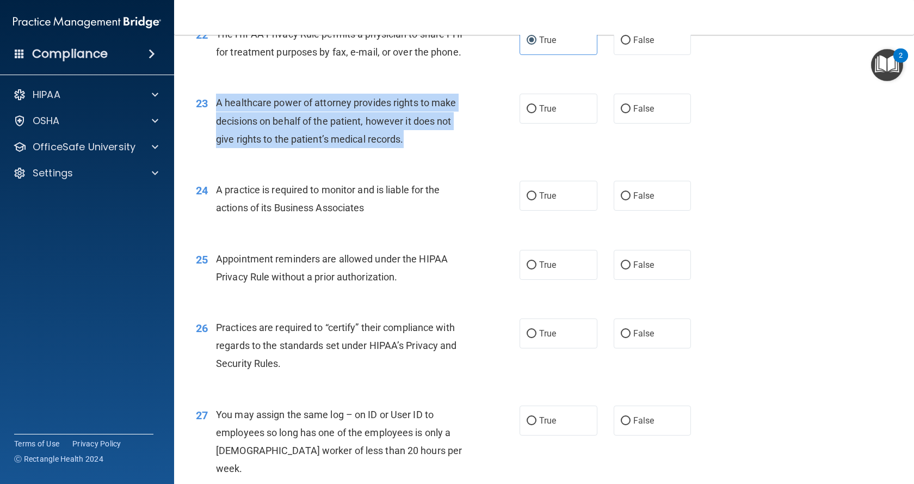
drag, startPoint x: 413, startPoint y: 155, endPoint x: 217, endPoint y: 125, distance: 198.1
click at [217, 125] on div "A healthcare power of attorney provides rights to make decisions on behalf of t…" at bounding box center [343, 121] width 255 height 54
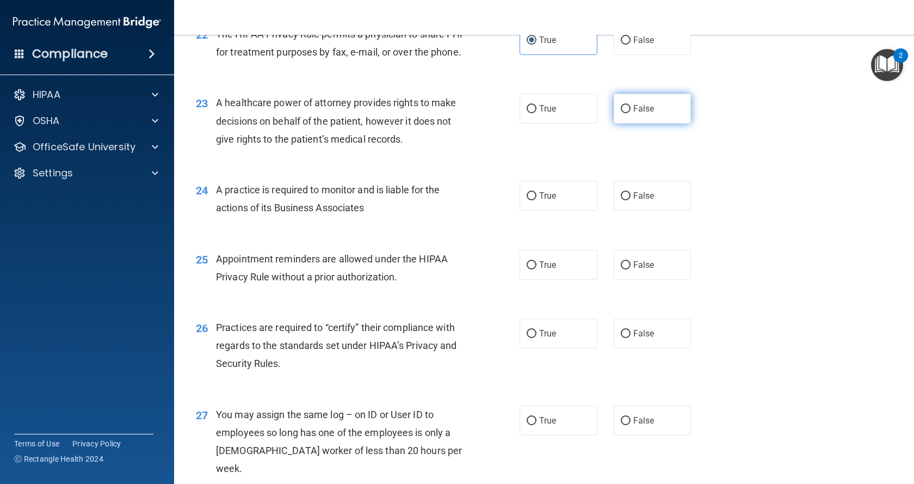
click at [662, 123] on label "False" at bounding box center [653, 109] width 78 height 30
click at [631, 113] on input "False" at bounding box center [626, 109] width 10 height 8
radio input "true"
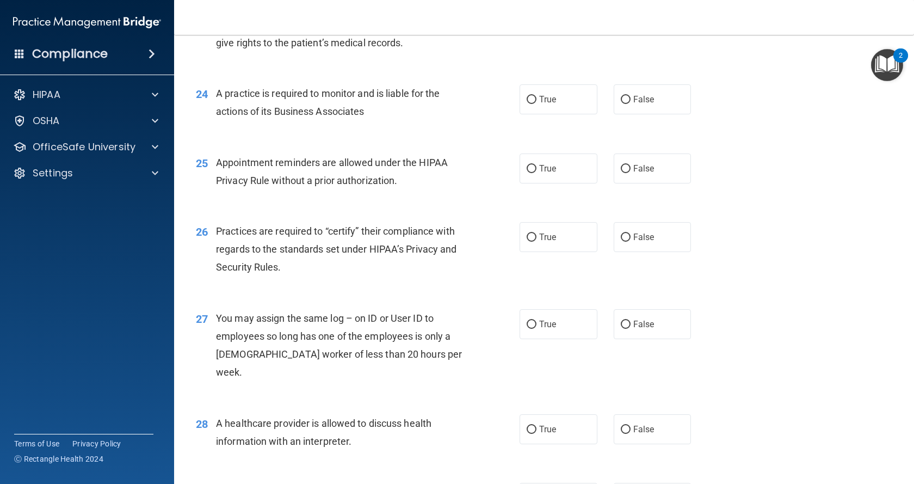
scroll to position [2066, 0]
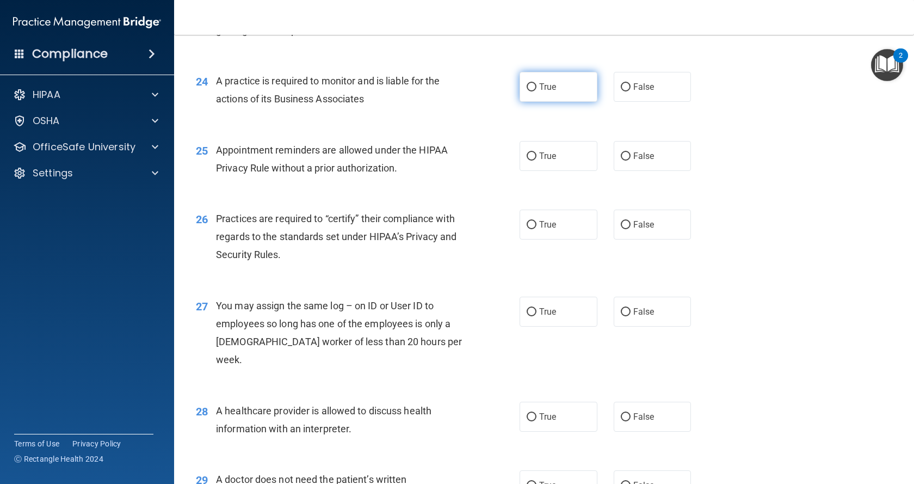
click at [555, 102] on label "True" at bounding box center [559, 87] width 78 height 30
click at [536, 91] on input "True" at bounding box center [532, 87] width 10 height 8
radio input "true"
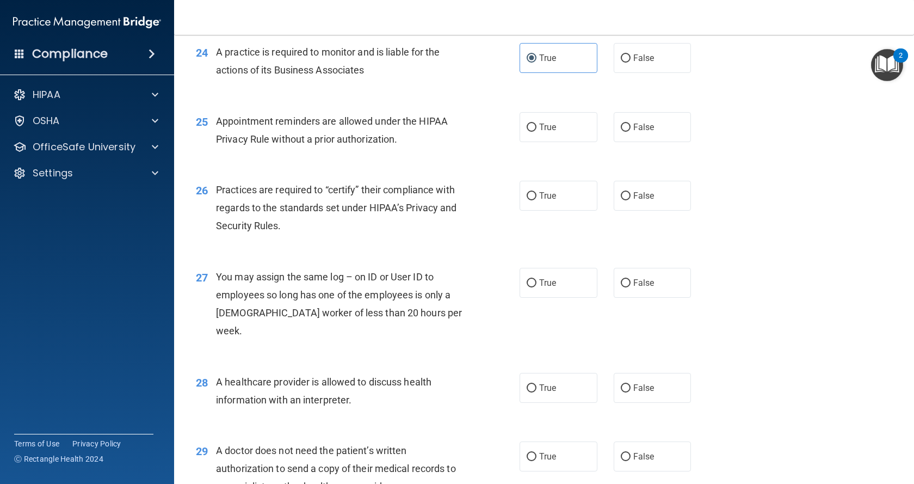
scroll to position [2121, 0]
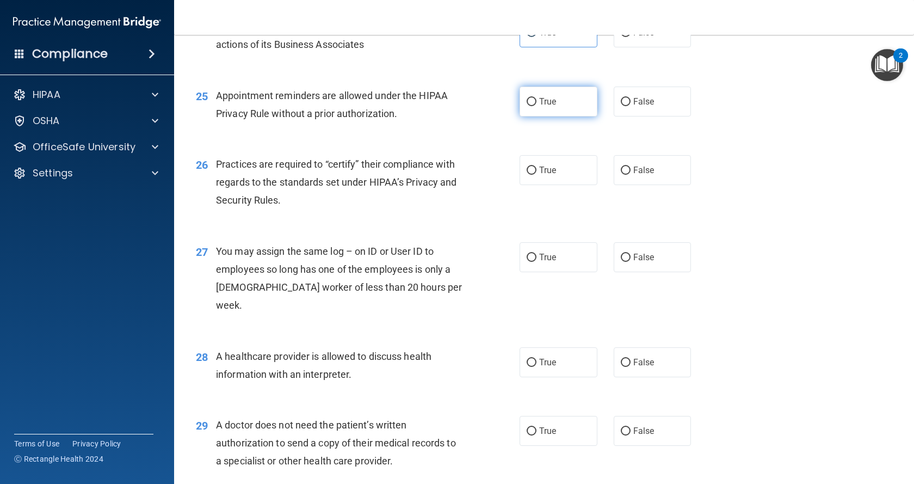
click at [539, 107] on span "True" at bounding box center [547, 101] width 17 height 10
click at [536, 106] on input "True" at bounding box center [532, 102] width 10 height 8
radio input "true"
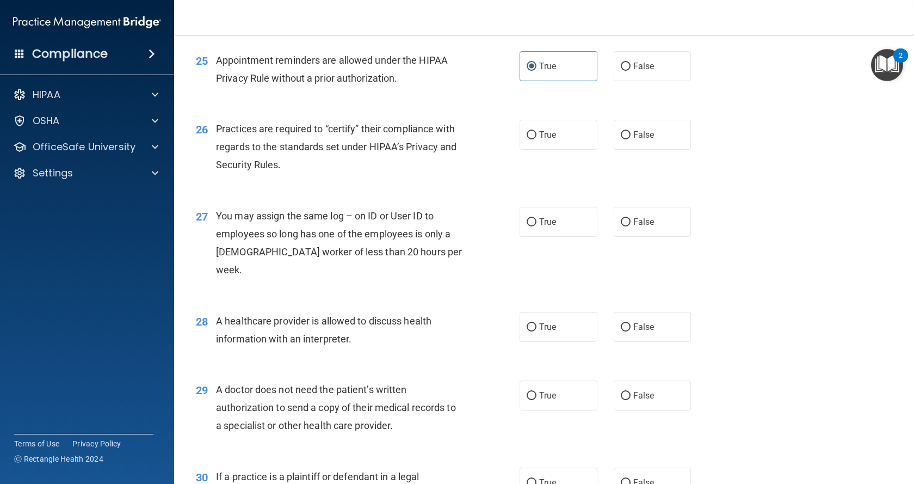
scroll to position [2175, 0]
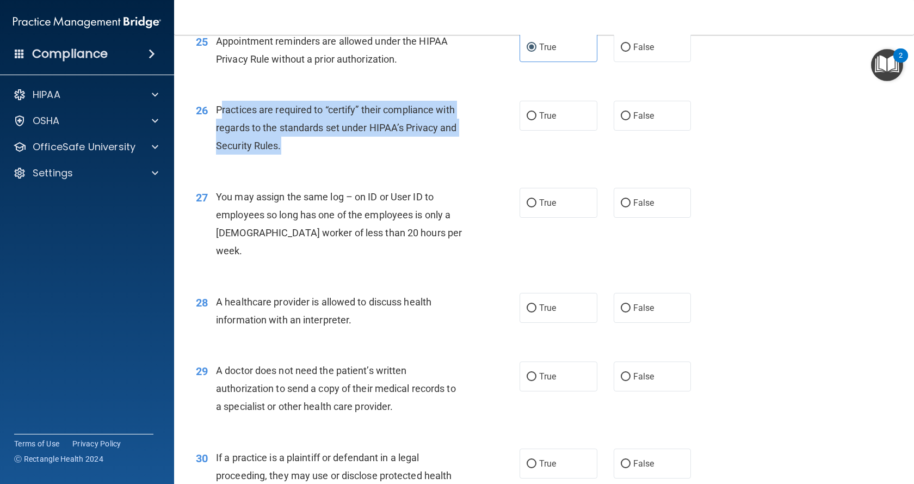
drag, startPoint x: 298, startPoint y: 164, endPoint x: 221, endPoint y: 130, distance: 83.8
click at [221, 130] on div "Practices are required to “certify” their compliance with regards to the standa…" at bounding box center [343, 128] width 255 height 54
click at [330, 155] on div "Practices are required to “certify” their compliance with regards to the standa…" at bounding box center [343, 128] width 255 height 54
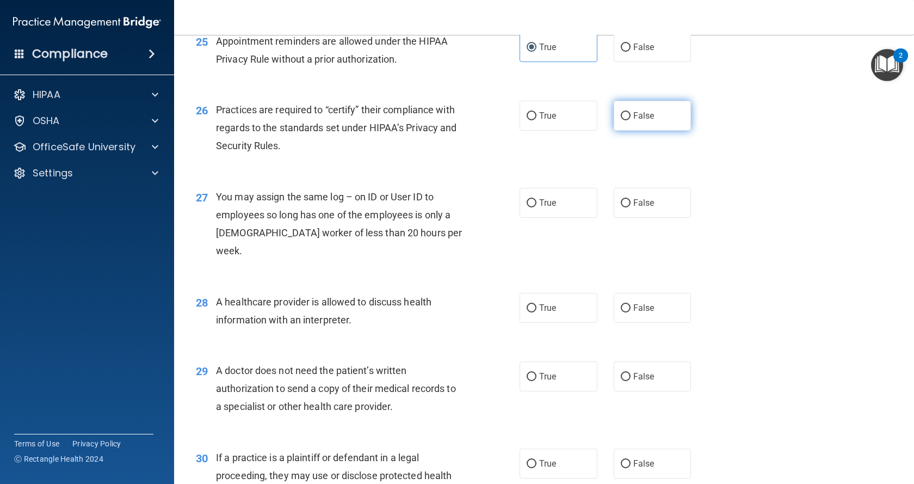
click at [633, 121] on span "False" at bounding box center [643, 115] width 21 height 10
click at [631, 120] on input "False" at bounding box center [626, 116] width 10 height 8
radio input "true"
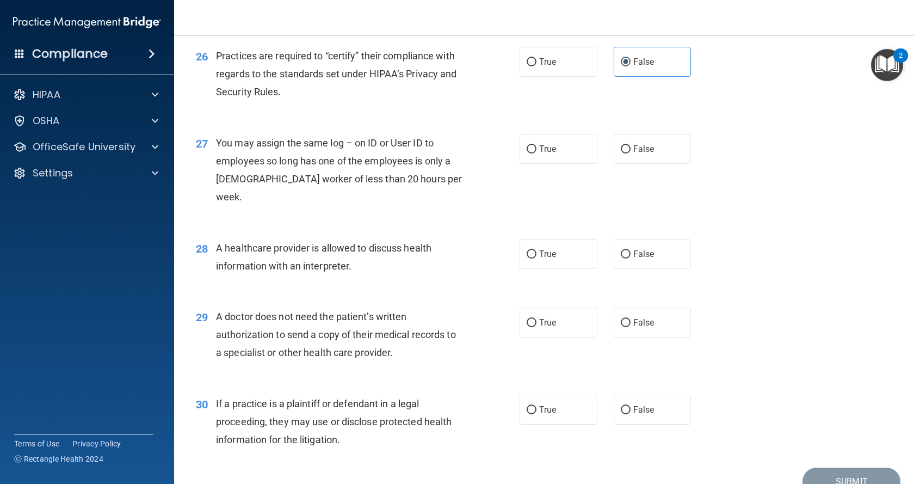
scroll to position [2230, 0]
click at [633, 153] on span "False" at bounding box center [643, 148] width 21 height 10
click at [629, 153] on input "False" at bounding box center [626, 149] width 10 height 8
radio input "true"
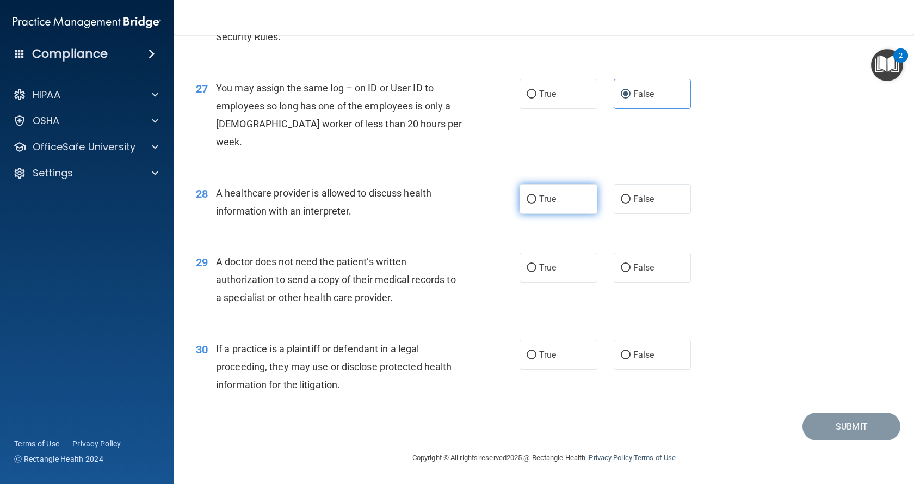
click at [560, 195] on label "True" at bounding box center [559, 199] width 78 height 30
click at [536, 195] on input "True" at bounding box center [532, 199] width 10 height 8
radio input "true"
click at [566, 272] on label "True" at bounding box center [559, 267] width 78 height 30
click at [536, 272] on input "True" at bounding box center [532, 268] width 10 height 8
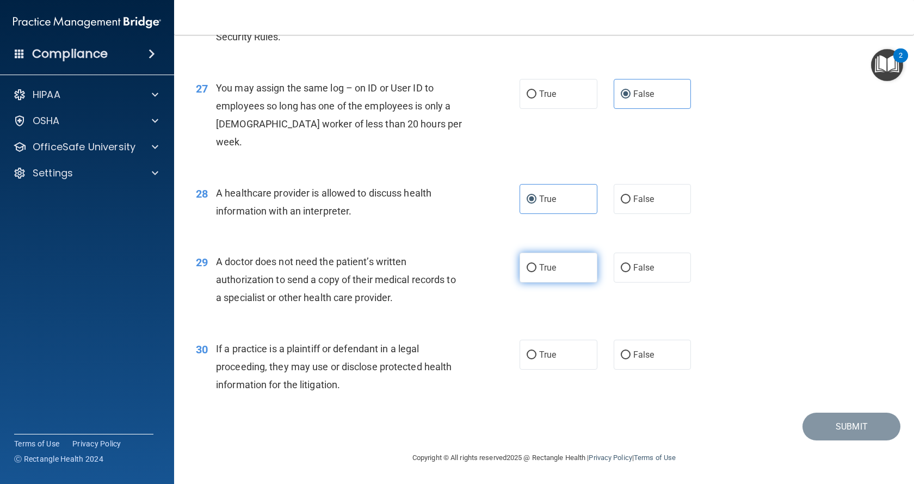
radio input "true"
drag, startPoint x: 350, startPoint y: 299, endPoint x: 213, endPoint y: 267, distance: 140.3
click at [213, 267] on div "29 A doctor does not need the patient’s written authorization to send a copy of…" at bounding box center [358, 282] width 356 height 60
click at [621, 271] on input "False" at bounding box center [626, 268] width 10 height 8
radio input "true"
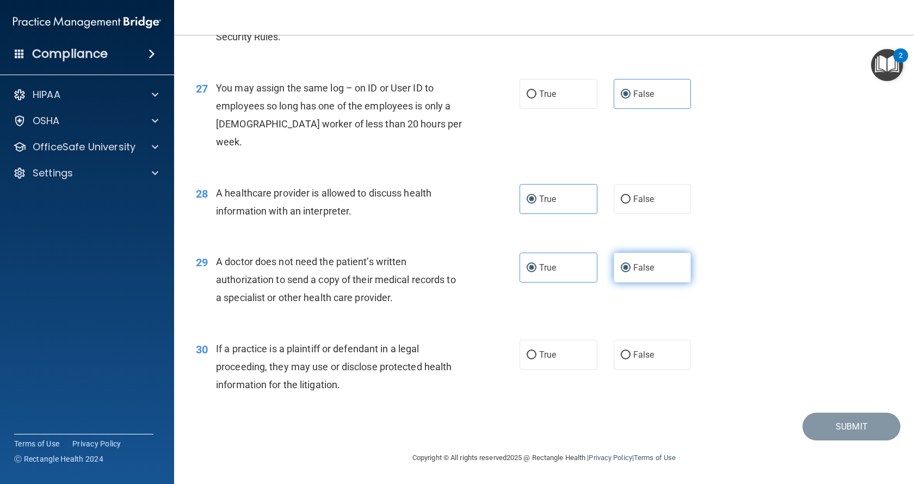
radio input "false"
click at [466, 298] on div "A doctor does not need the patient’s written authorization to send a copy of th…" at bounding box center [343, 279] width 255 height 54
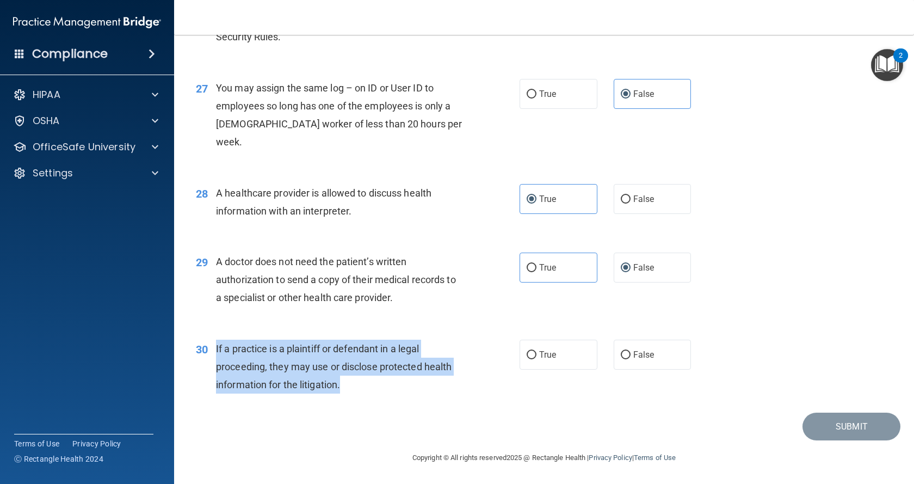
drag, startPoint x: 345, startPoint y: 384, endPoint x: 209, endPoint y: 350, distance: 139.7
click at [209, 350] on div "30 If a practice is a plaintiff or defendant in a legal proceeding, they may us…" at bounding box center [358, 369] width 356 height 60
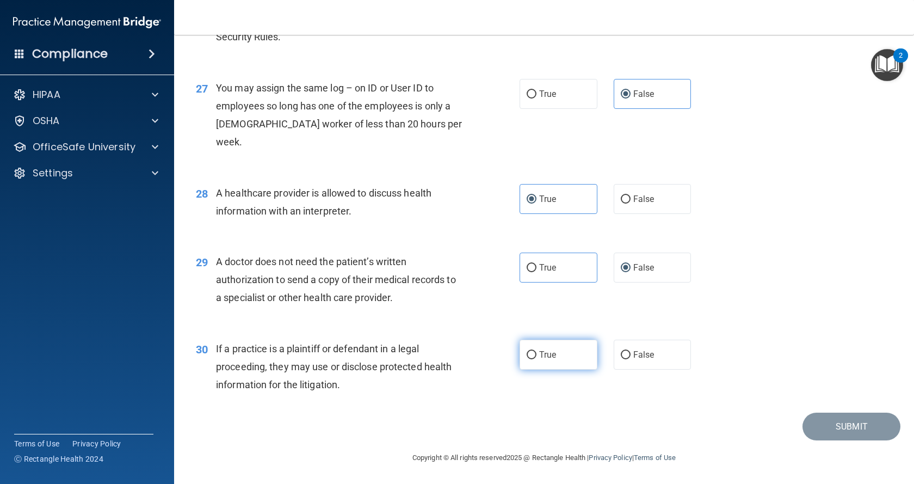
click at [564, 350] on label "True" at bounding box center [559, 354] width 78 height 30
click at [536, 351] on input "True" at bounding box center [532, 355] width 10 height 8
radio input "true"
click at [819, 419] on button "Submit" at bounding box center [851, 426] width 98 height 28
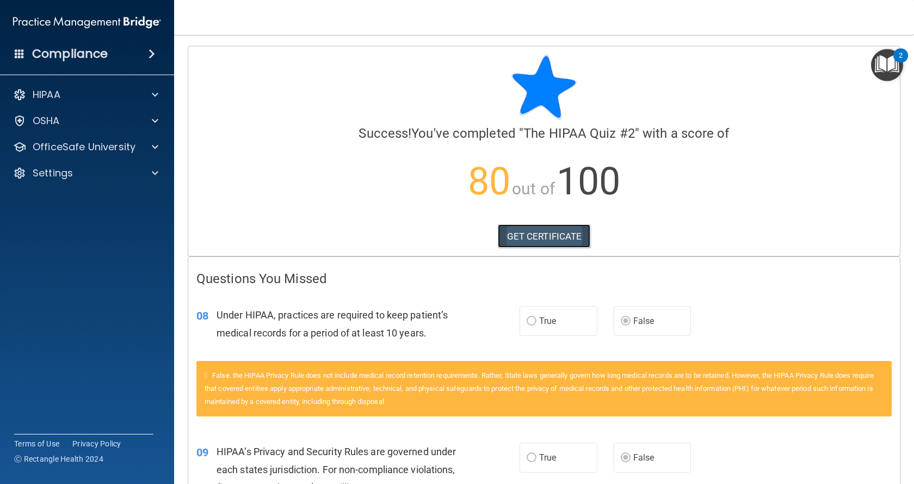
click at [542, 233] on link "GET CERTIFICATE" at bounding box center [544, 236] width 93 height 24
click at [61, 148] on p "OfficeSafe University" at bounding box center [84, 146] width 103 height 13
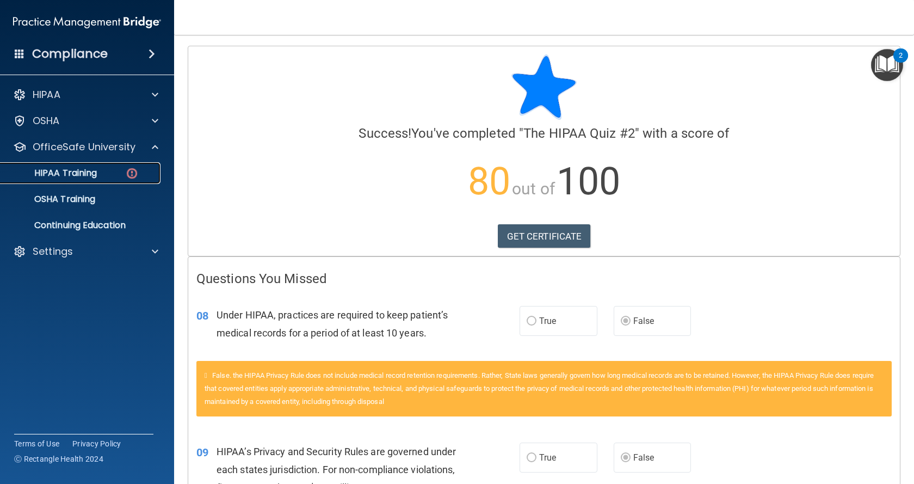
click at [62, 172] on p "HIPAA Training" at bounding box center [52, 173] width 90 height 11
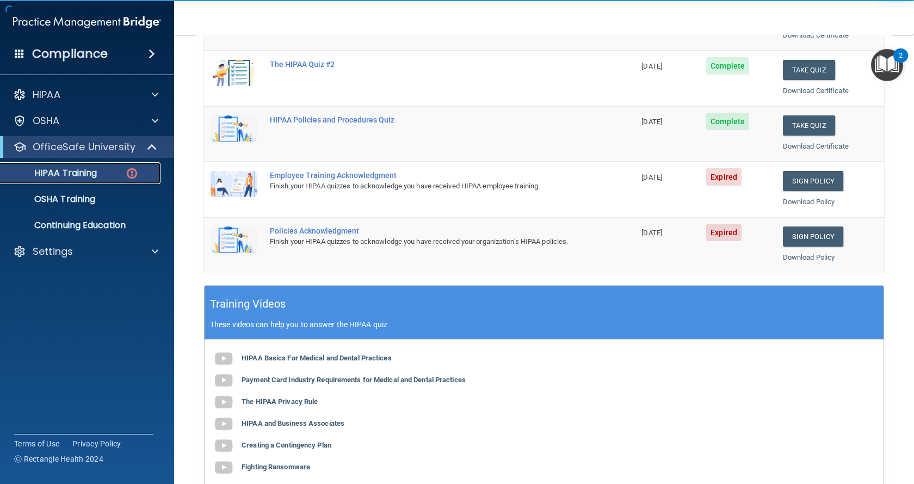
scroll to position [218, 0]
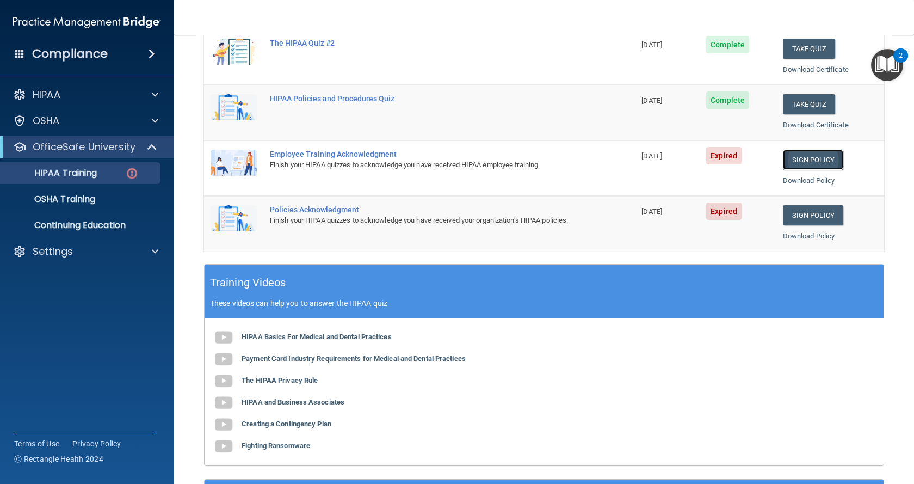
click at [796, 163] on link "Sign Policy" at bounding box center [813, 160] width 60 height 20
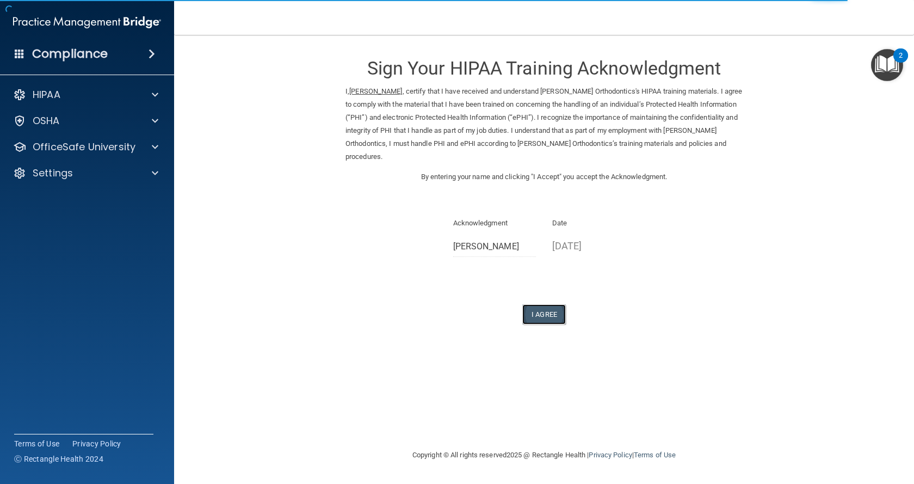
click at [559, 312] on button "I Agree" at bounding box center [544, 314] width 44 height 20
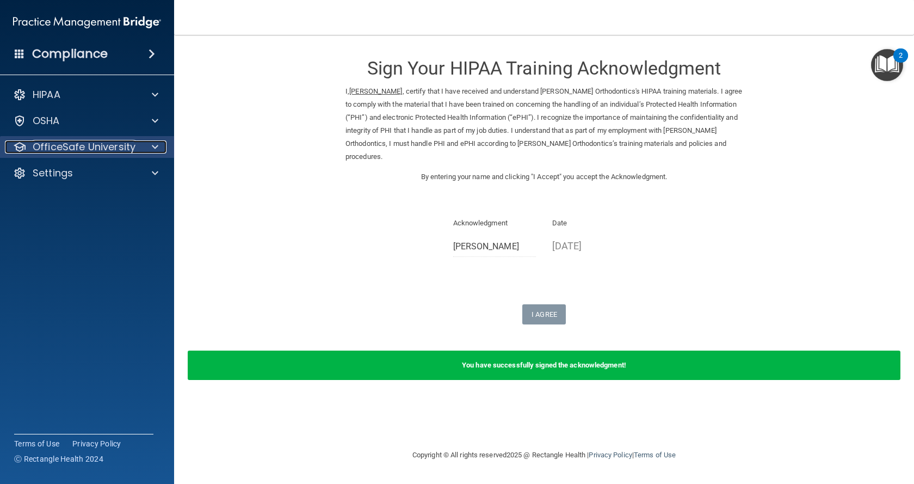
click at [90, 149] on p "OfficeSafe University" at bounding box center [84, 146] width 103 height 13
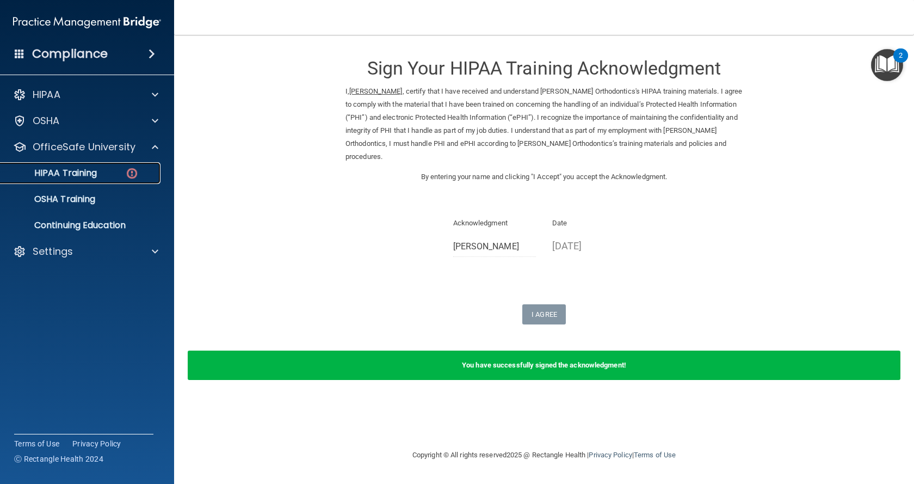
click at [91, 181] on link "HIPAA Training" at bounding box center [74, 173] width 171 height 22
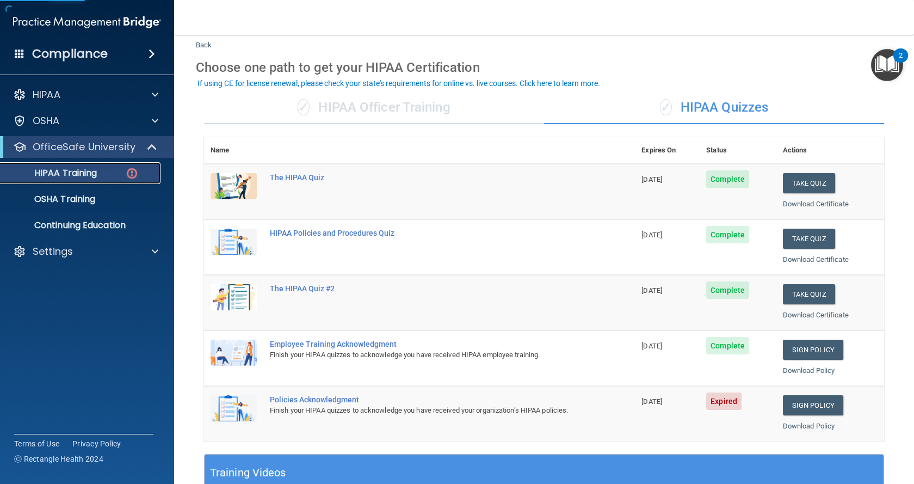
scroll to position [54, 0]
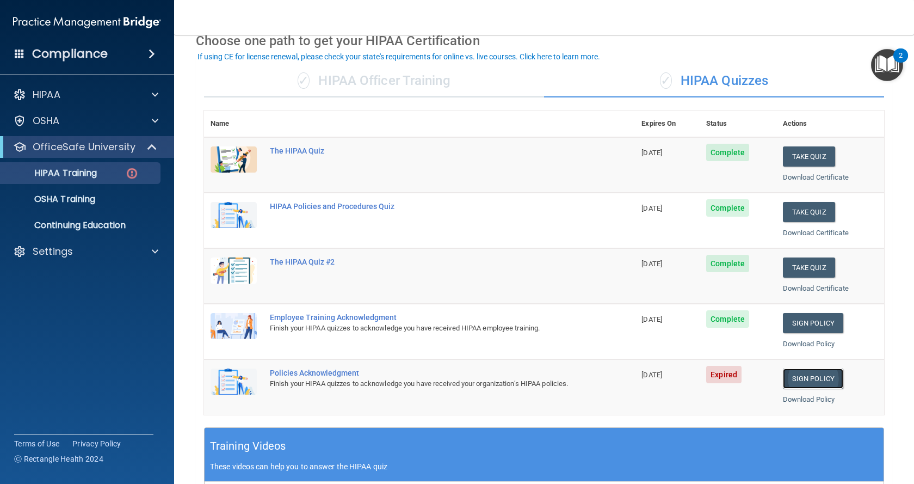
click at [800, 382] on link "Sign Policy" at bounding box center [813, 378] width 60 height 20
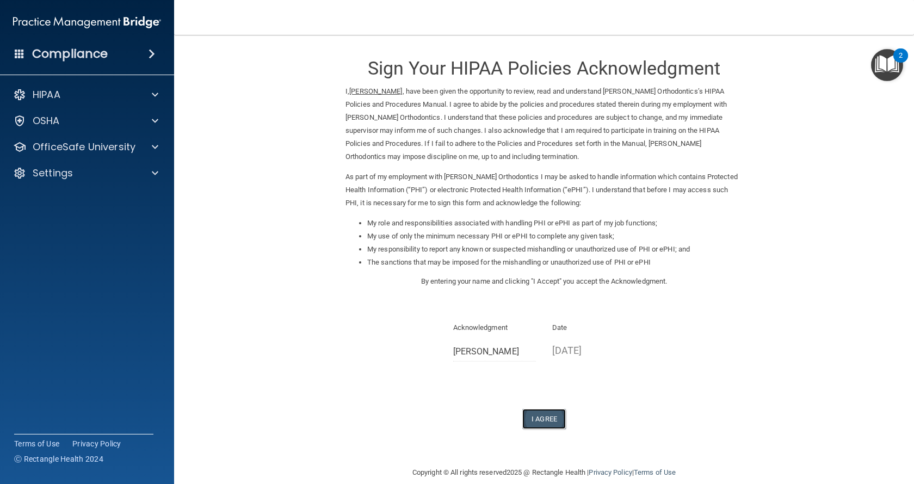
click at [537, 417] on button "I Agree" at bounding box center [544, 419] width 44 height 20
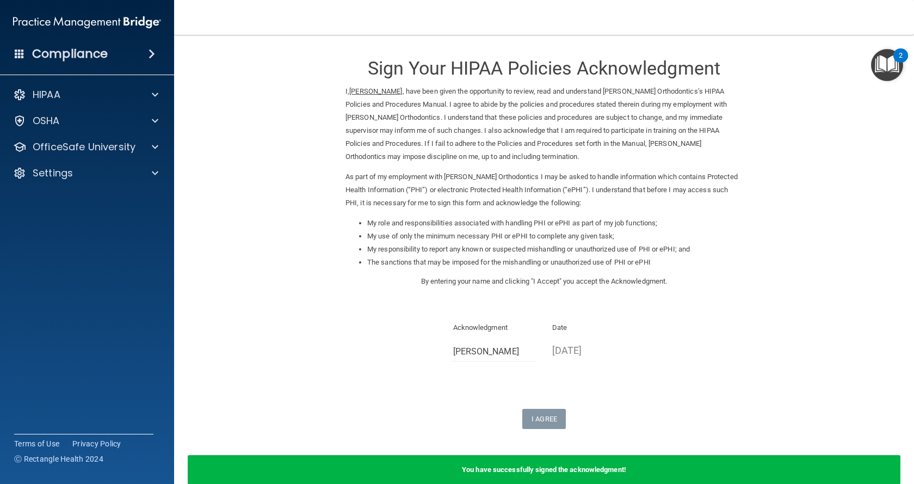
click at [149, 51] on span at bounding box center [152, 53] width 7 height 13
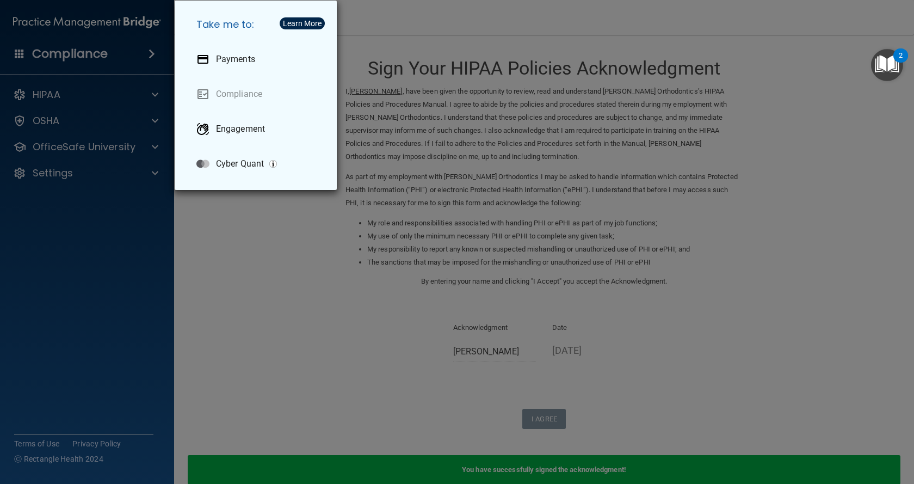
click at [266, 306] on div "Take me to: Payments Compliance Engagement Cyber Quant" at bounding box center [457, 242] width 914 height 484
